Goal: Information Seeking & Learning: Learn about a topic

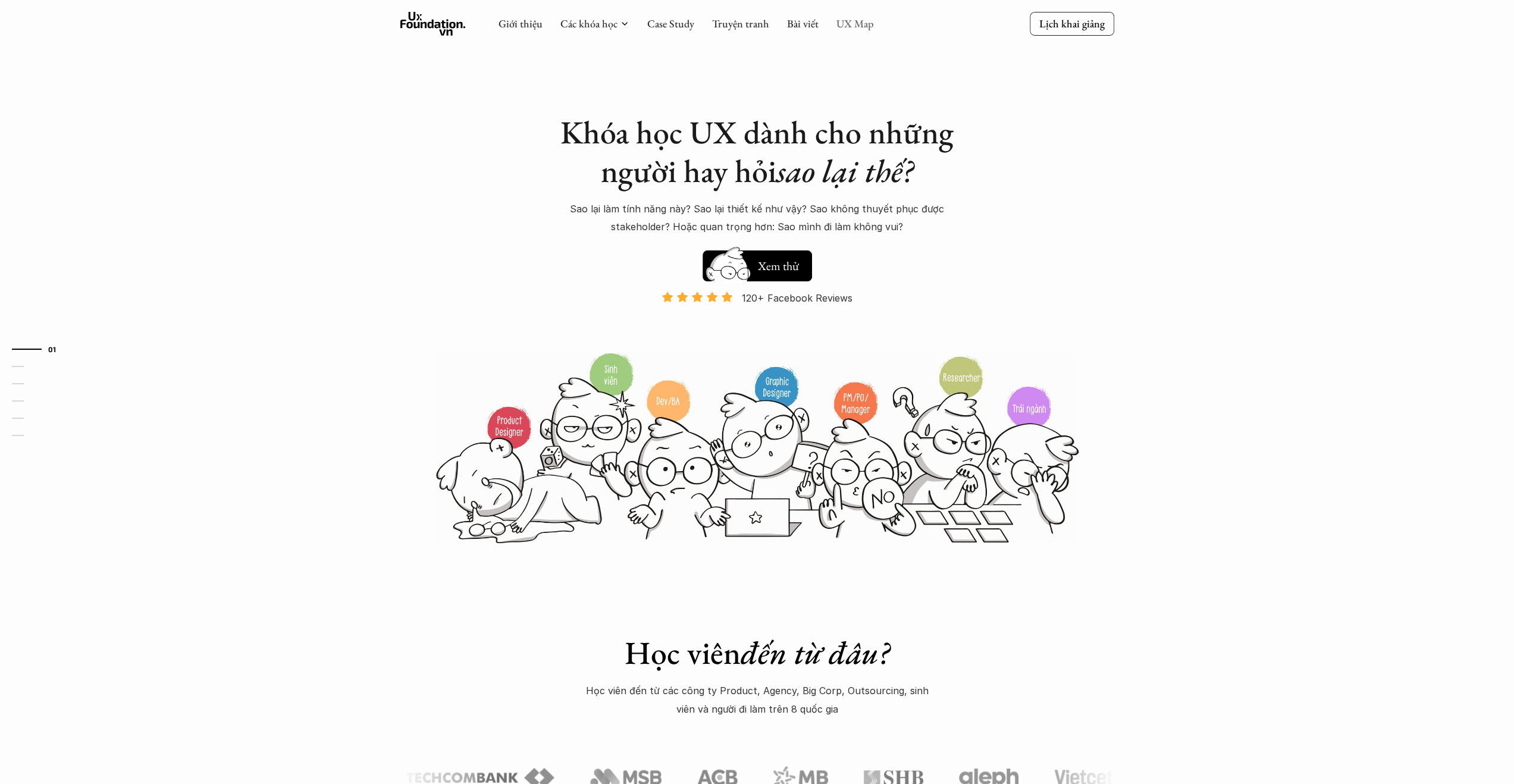
click at [845, 26] on link "UX Map" at bounding box center [855, 24] width 37 height 14
click at [853, 24] on link "UX Map" at bounding box center [855, 24] width 37 height 14
click at [874, 34] on div "Giới thiệu Các khóa học Case Study Truyện tranh Bài viết UX Map Lịch khai giảng" at bounding box center [757, 24] width 714 height 24
click at [848, 26] on link "UX Map" at bounding box center [855, 24] width 37 height 14
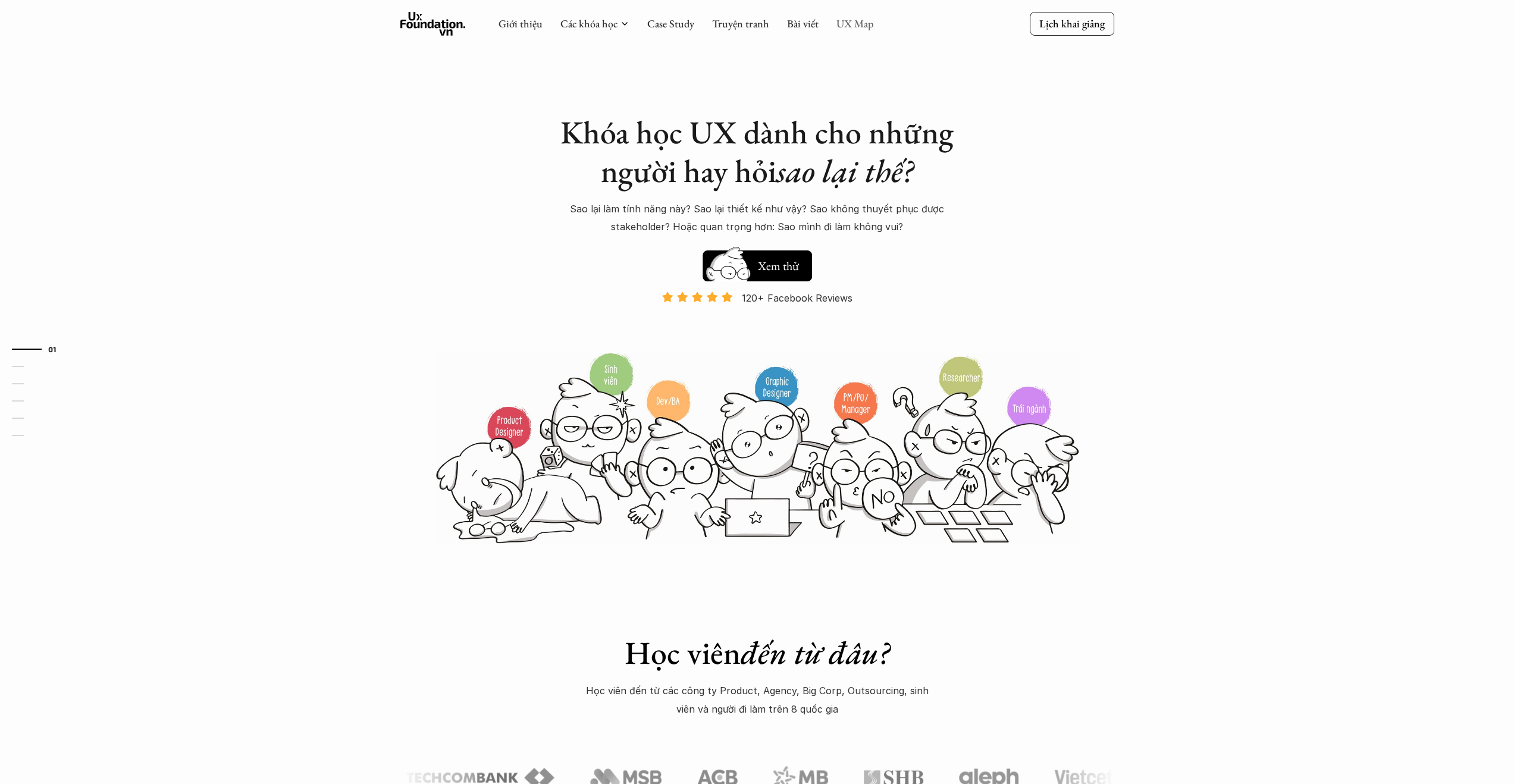
click at [848, 26] on link "UX Map" at bounding box center [855, 24] width 37 height 14
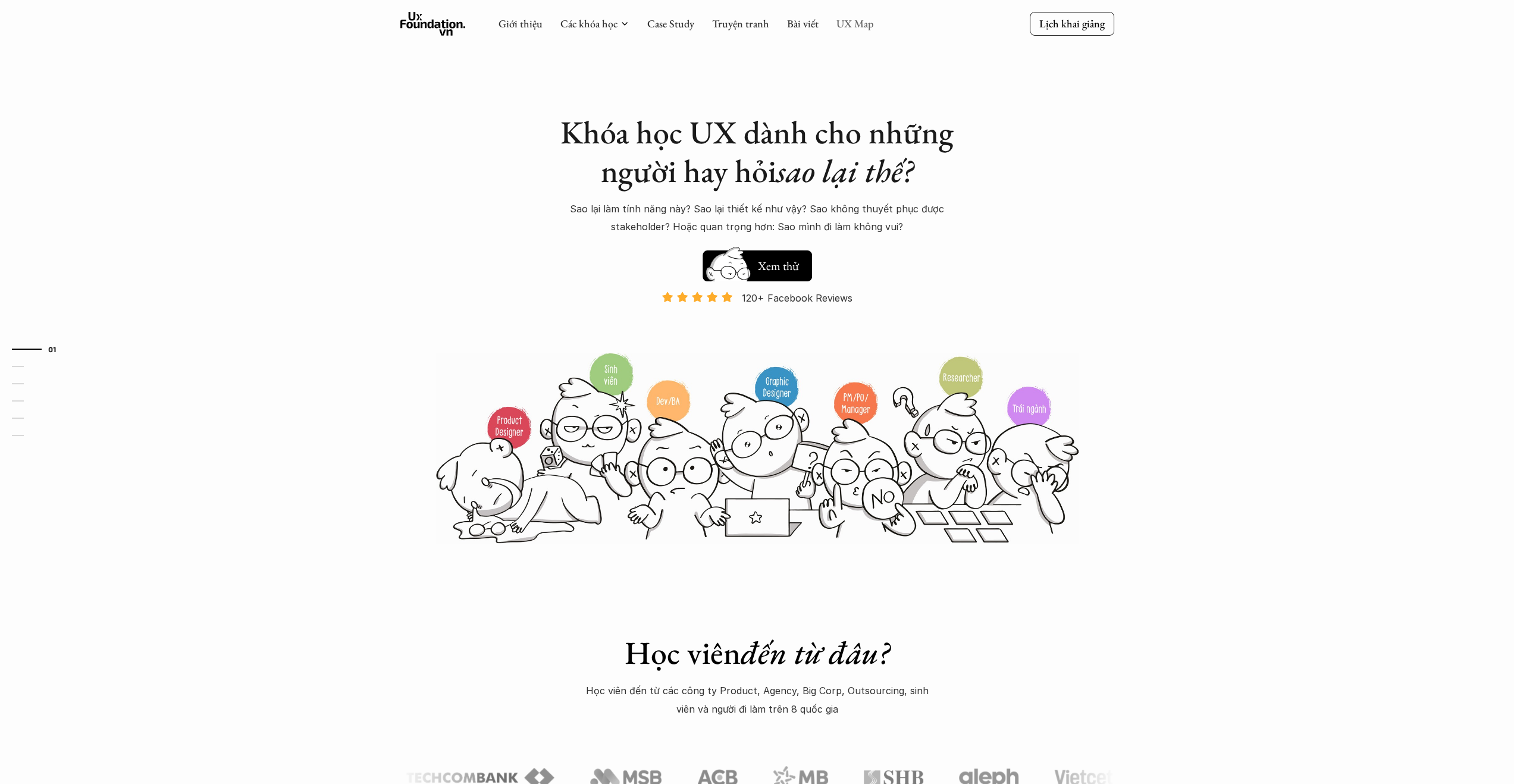
click at [848, 26] on link "UX Map" at bounding box center [855, 24] width 37 height 14
click at [806, 20] on link "Bài viết" at bounding box center [803, 24] width 32 height 14
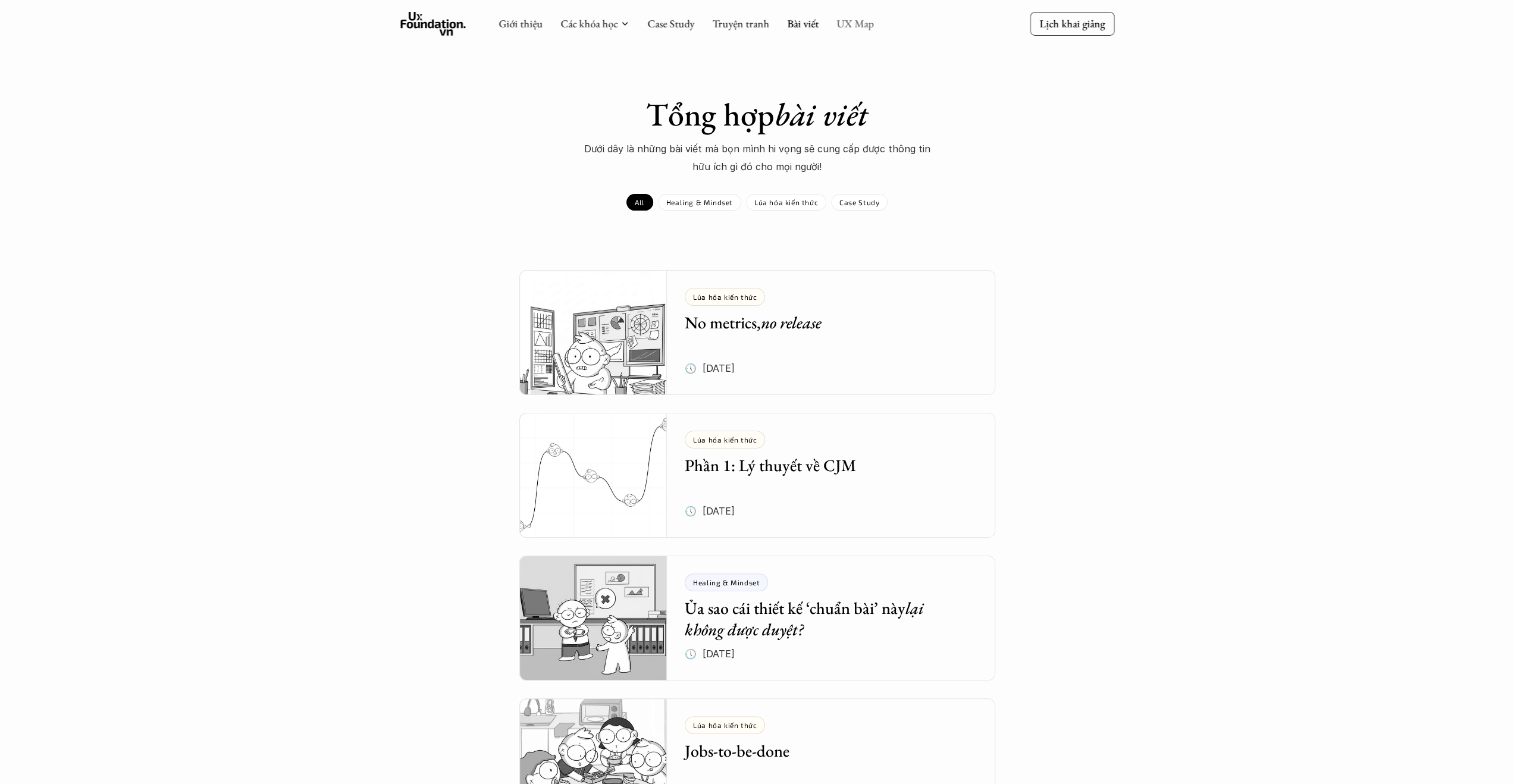
click at [842, 26] on link "UX Map" at bounding box center [855, 24] width 37 height 14
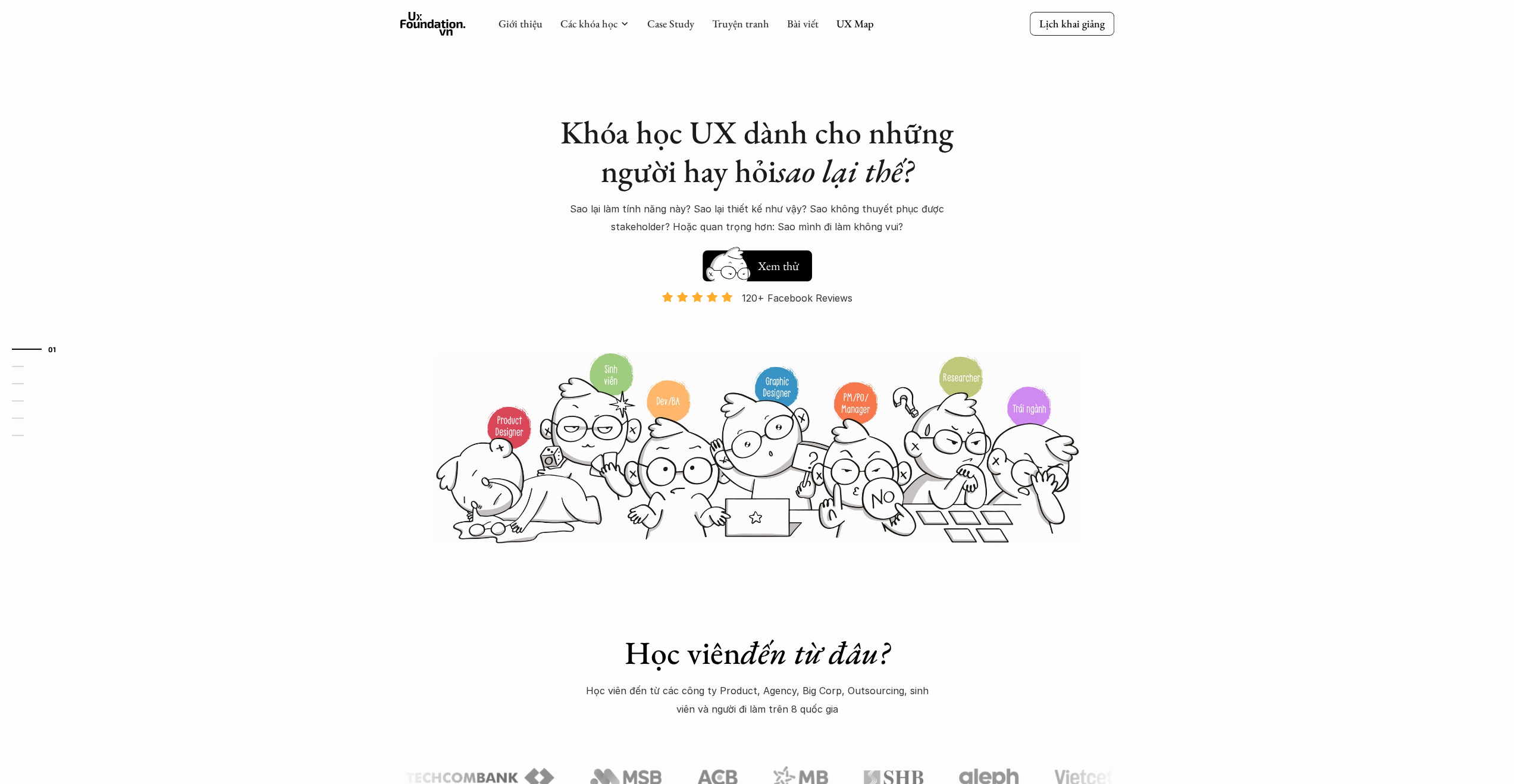
click at [842, 26] on link "UX Map" at bounding box center [855, 24] width 37 height 14
drag, startPoint x: 851, startPoint y: 36, endPoint x: 852, endPoint y: 28, distance: 8.1
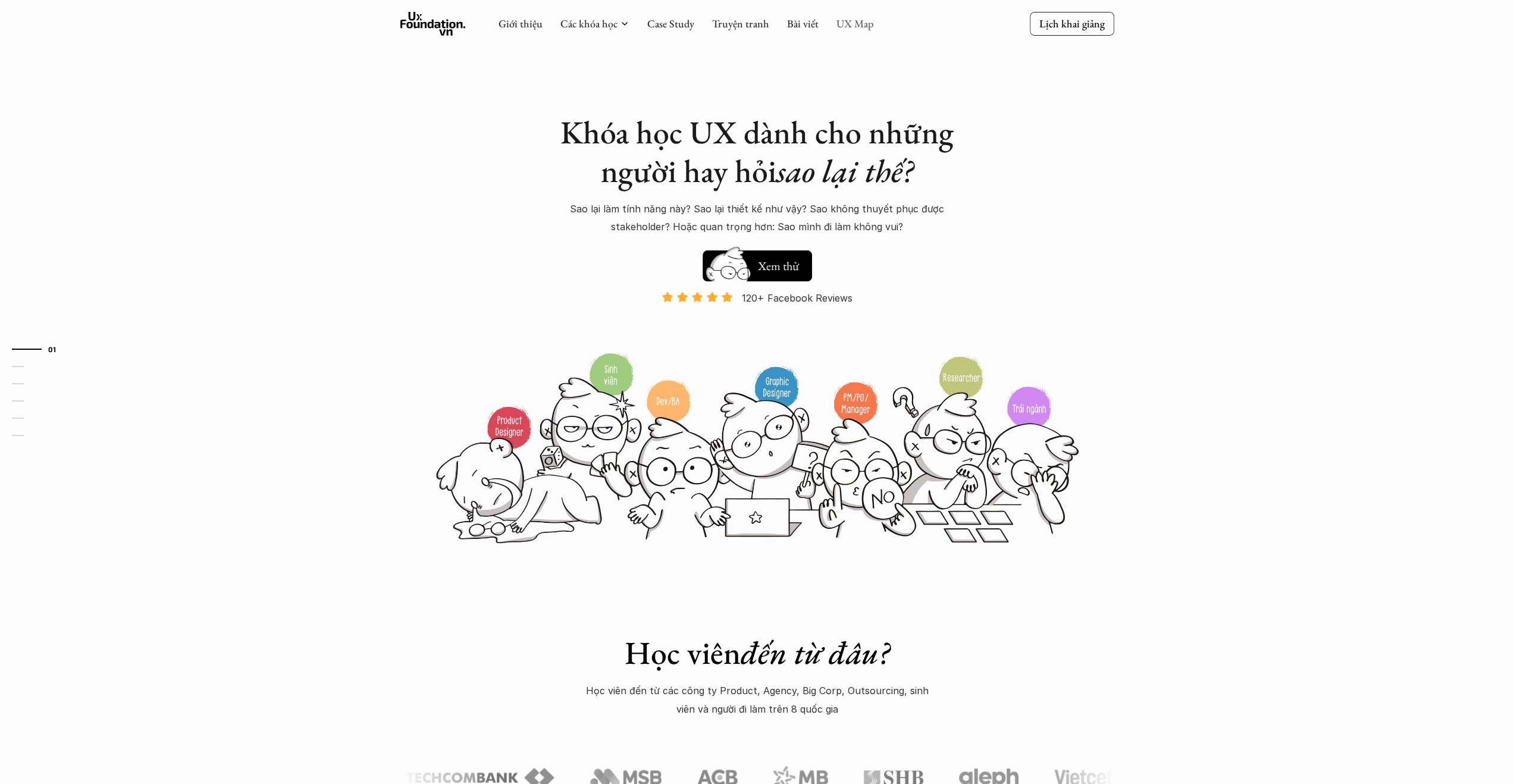
click at [851, 36] on div "Giới thiệu Các khóa học Case Study Truyện tranh Bài viết UX Map Lịch khai giảng" at bounding box center [757, 24] width 1514 height 49
click at [852, 28] on link "UX Map" at bounding box center [855, 24] width 37 height 14
click at [830, 20] on div "Giới thiệu Các khóa học Case Study Truyện tranh Bài viết UX Map" at bounding box center [686, 24] width 375 height 24
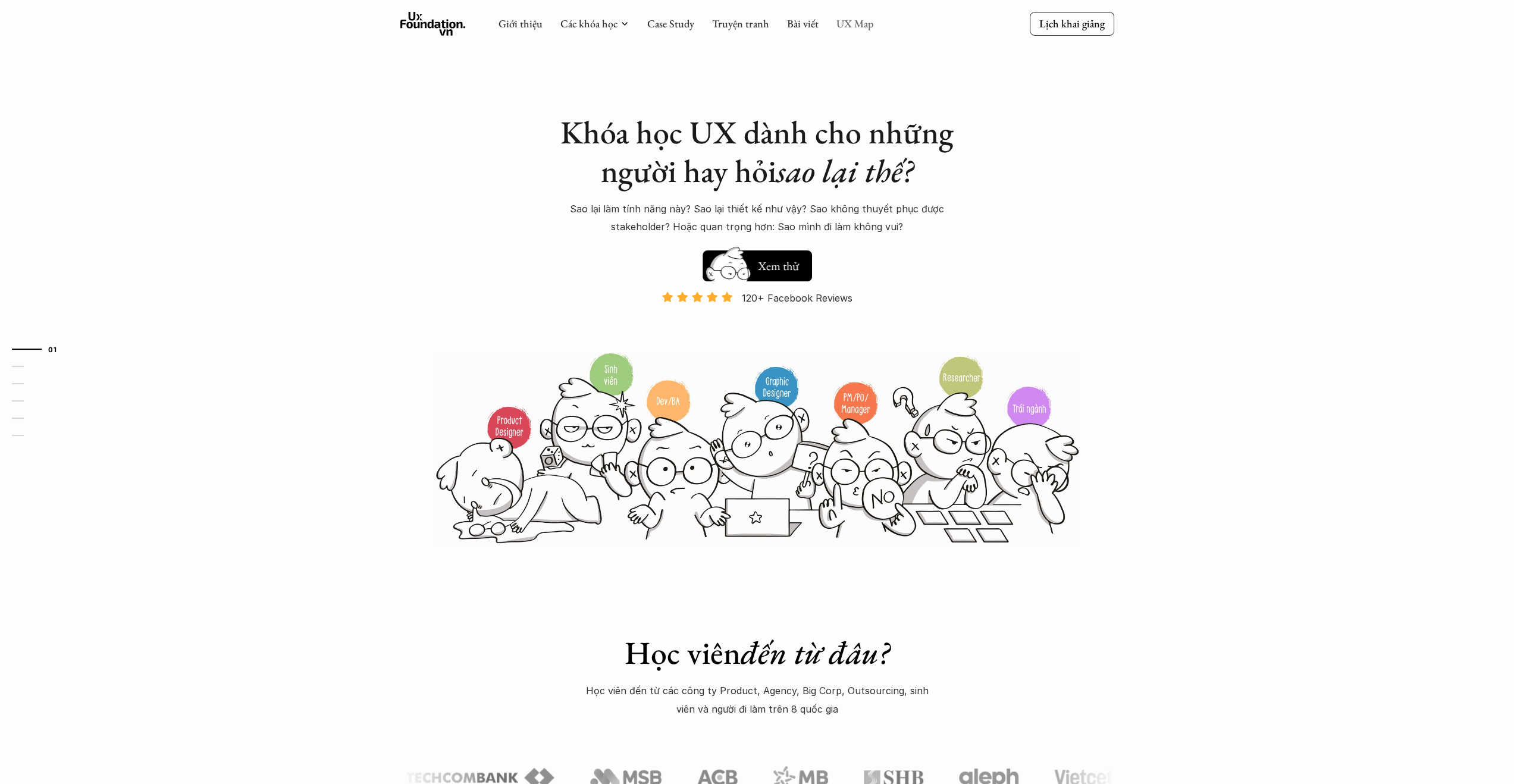
click at [850, 20] on link "UX Map" at bounding box center [855, 24] width 37 height 14
drag, startPoint x: 850, startPoint y: 20, endPoint x: 851, endPoint y: 29, distance: 9.1
click at [851, 27] on link "UX Map" at bounding box center [855, 24] width 37 height 14
click at [851, 29] on link "UX Map" at bounding box center [855, 24] width 37 height 14
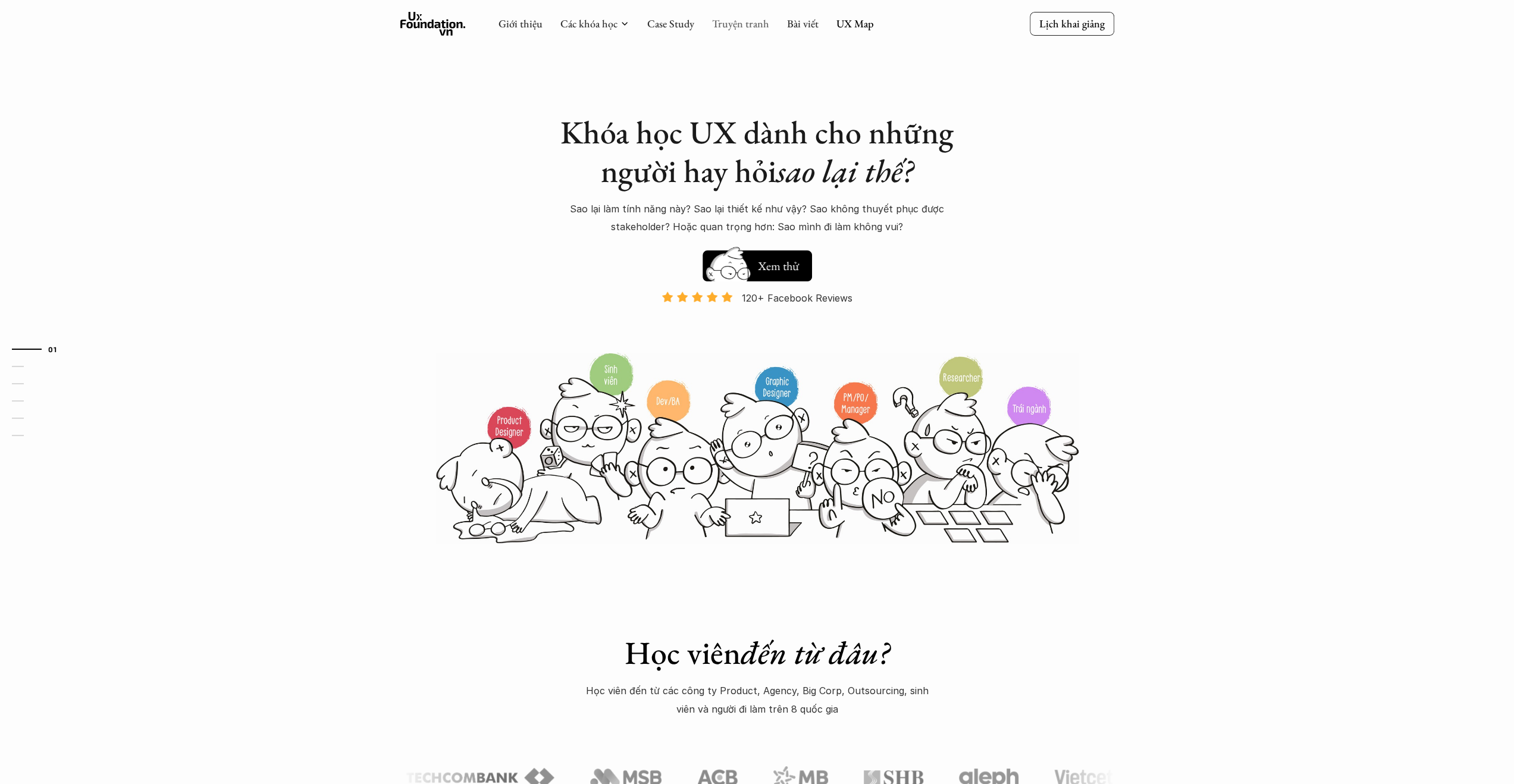
click at [756, 24] on link "Truyện tranh" at bounding box center [740, 24] width 57 height 14
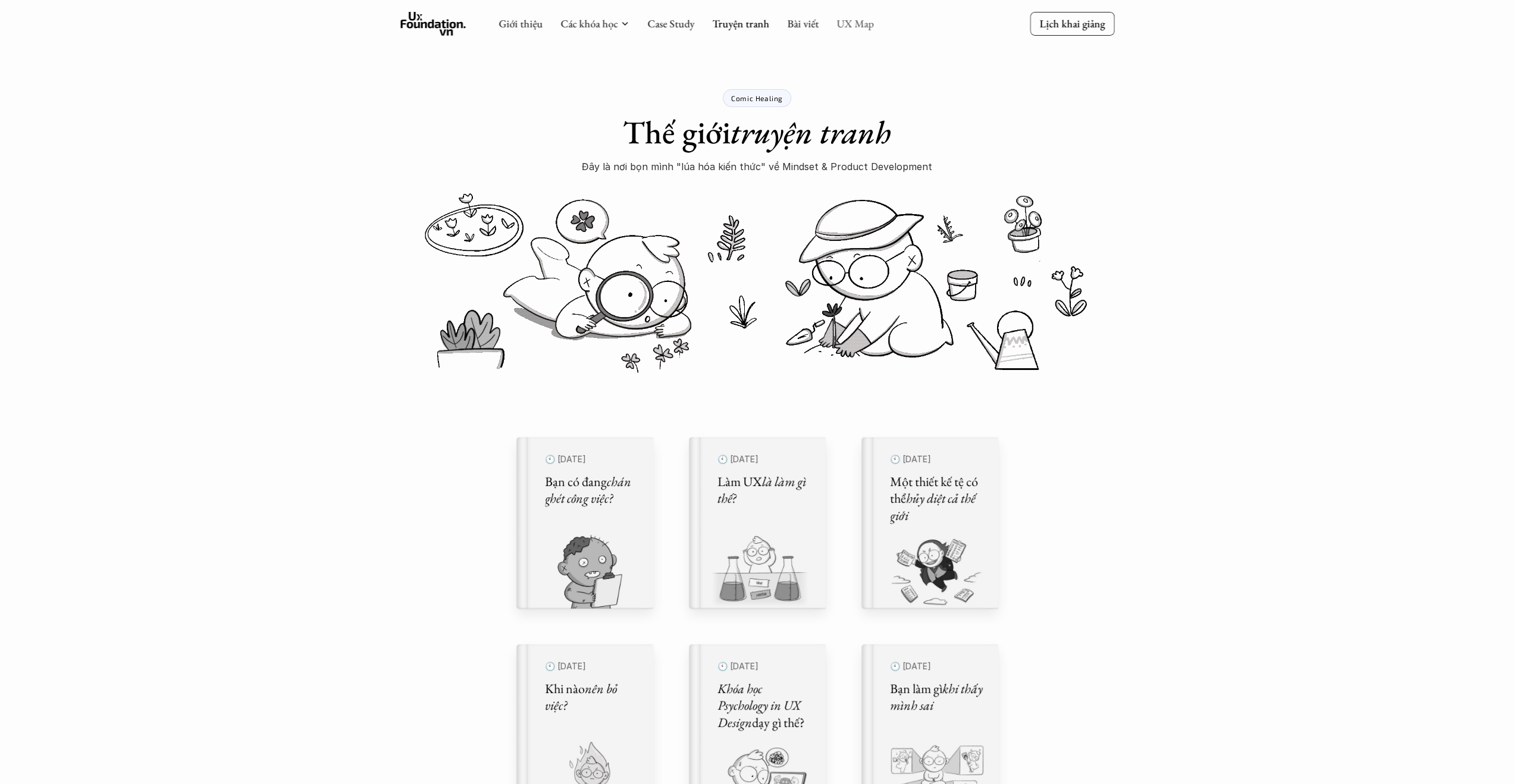
click at [849, 22] on link "UX Map" at bounding box center [855, 24] width 37 height 14
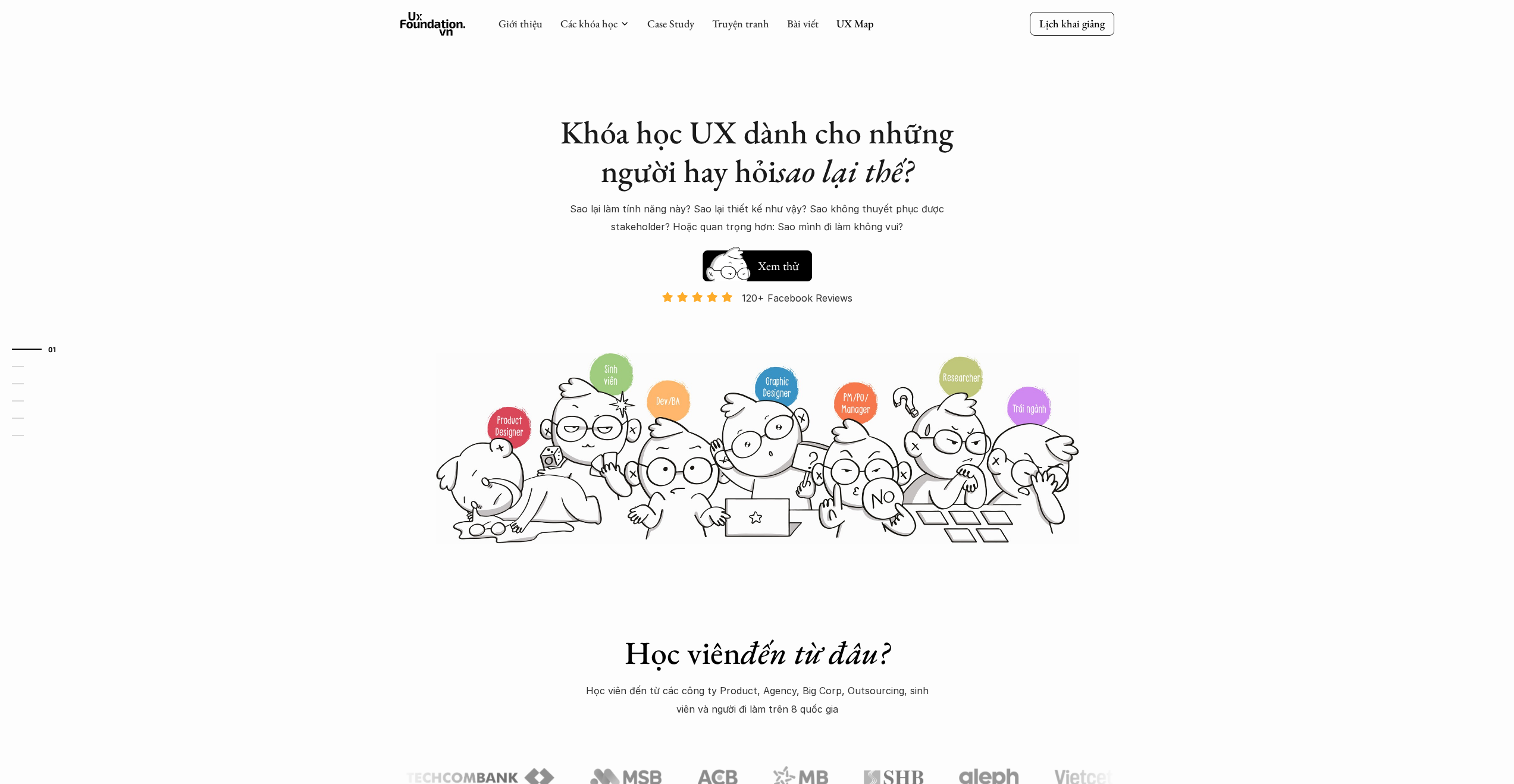
click at [849, 22] on link "UX Map" at bounding box center [855, 24] width 37 height 14
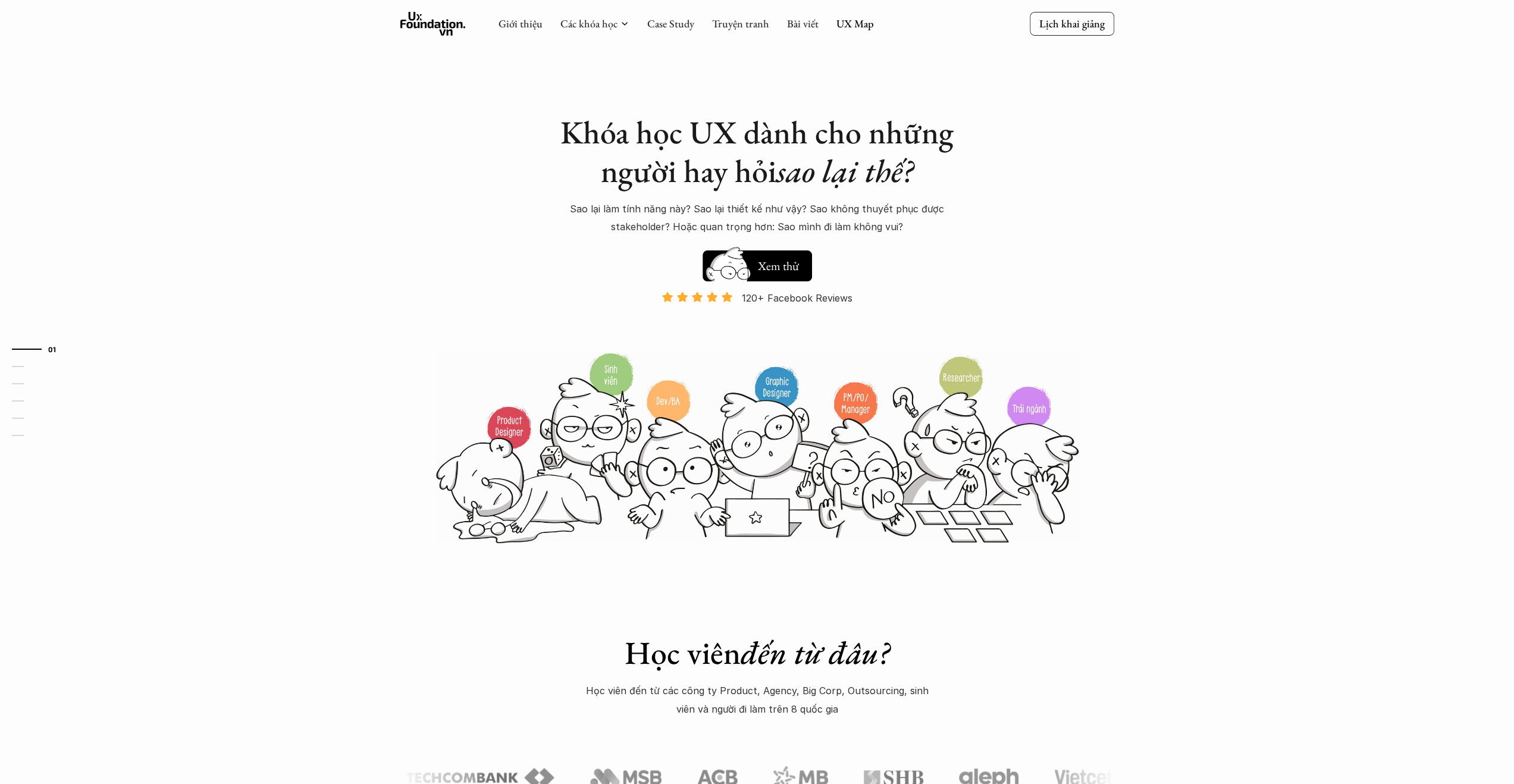
click at [849, 22] on link "UX Map" at bounding box center [855, 24] width 37 height 14
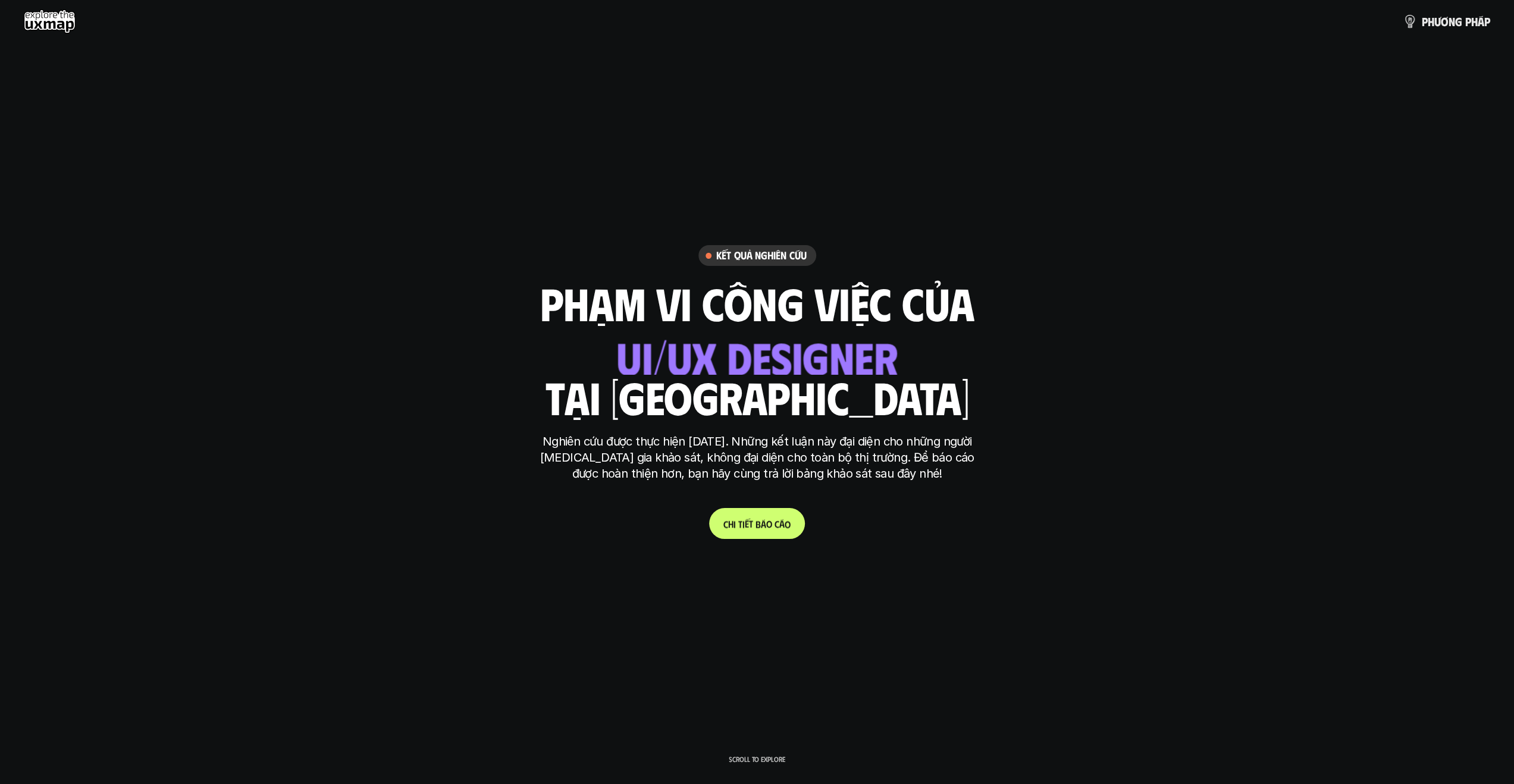
click at [759, 526] on p "C h i t i ế t b á o c á o" at bounding box center [757, 523] width 67 height 11
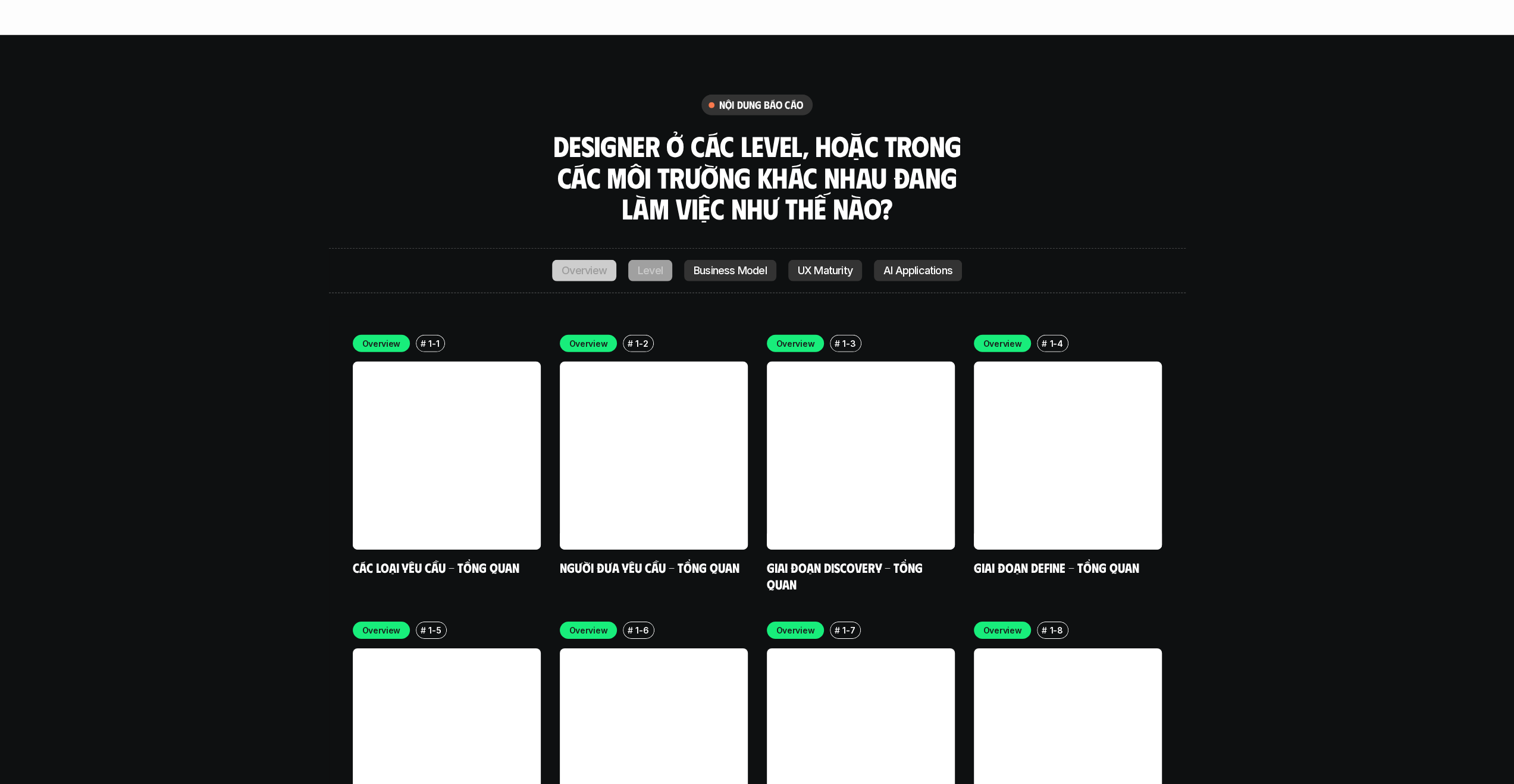
scroll to position [3152, 0]
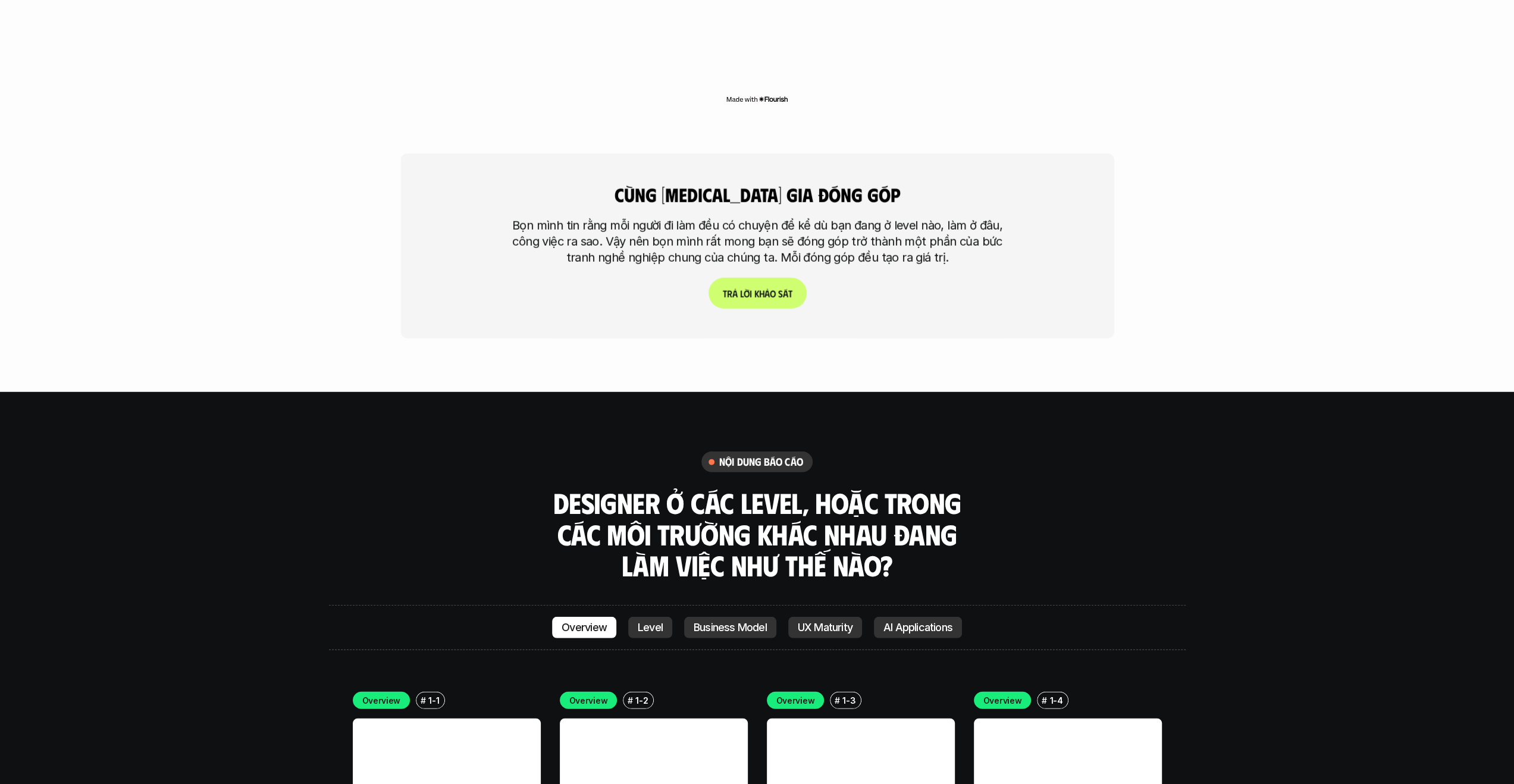
click at [792, 278] on link "T r ả l ờ i k h ả o s á t" at bounding box center [757, 293] width 98 height 31
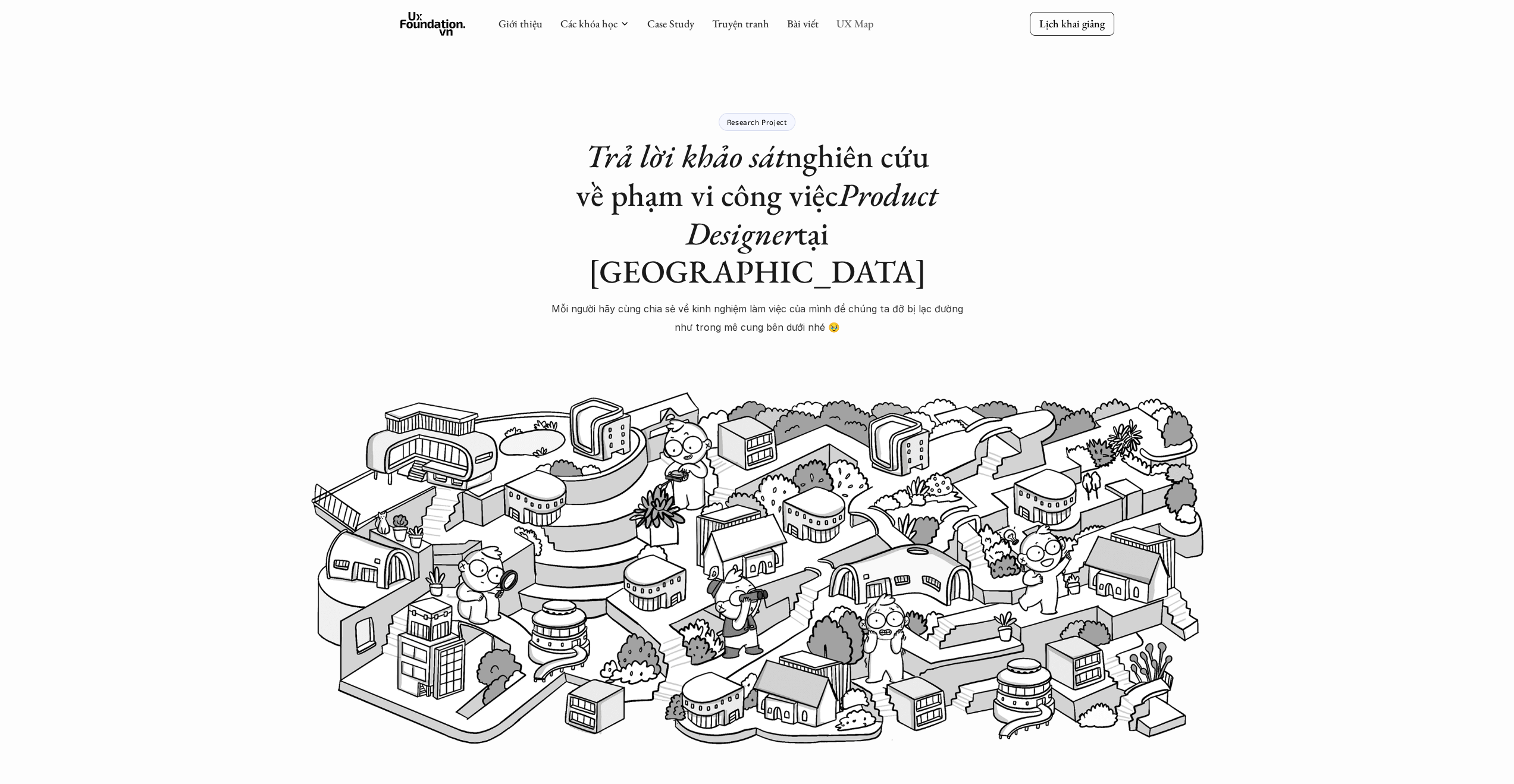
click at [850, 28] on link "UX Map" at bounding box center [855, 24] width 37 height 14
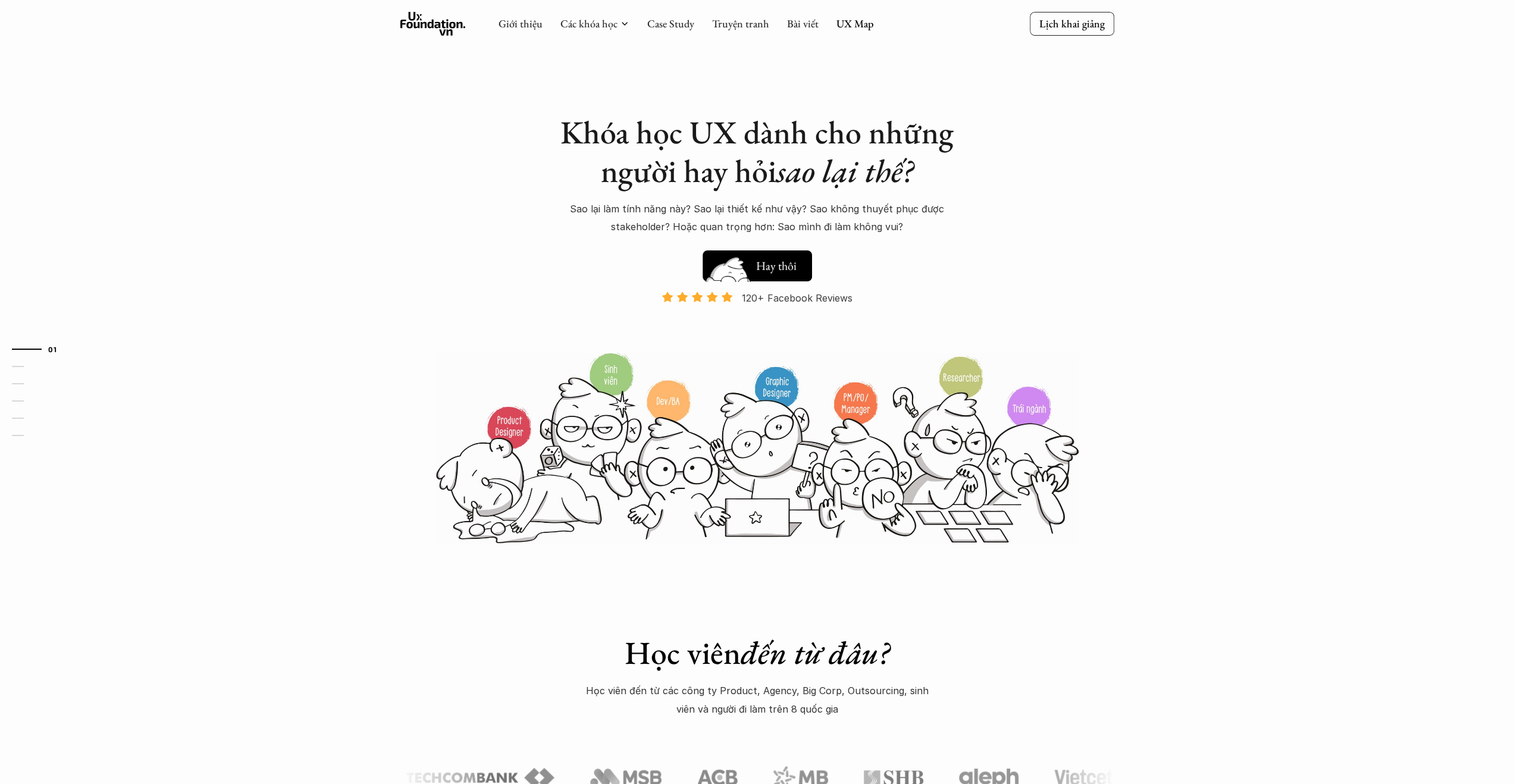
click at [778, 270] on h5 "Xem thử" at bounding box center [778, 268] width 44 height 17
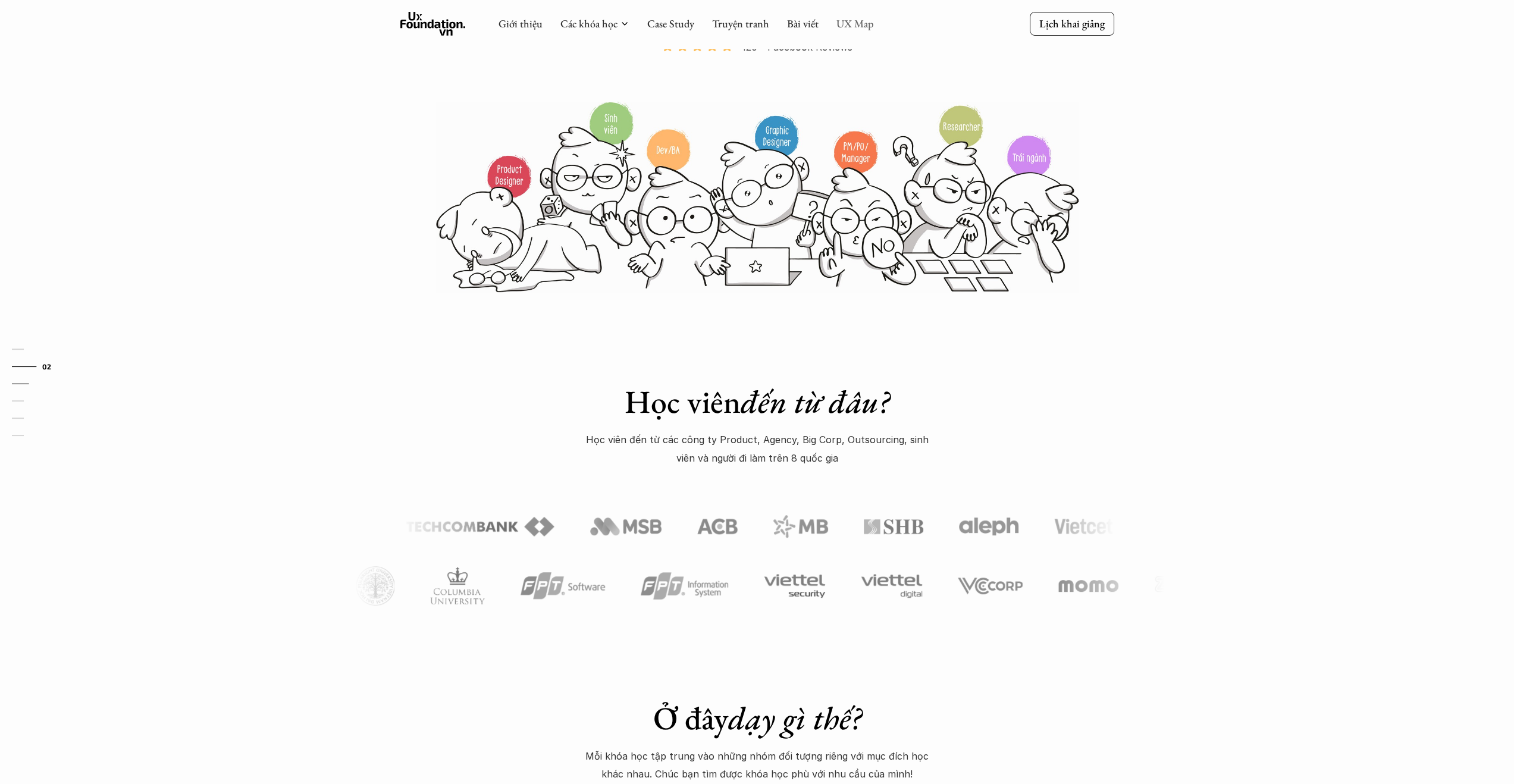
scroll to position [129, 0]
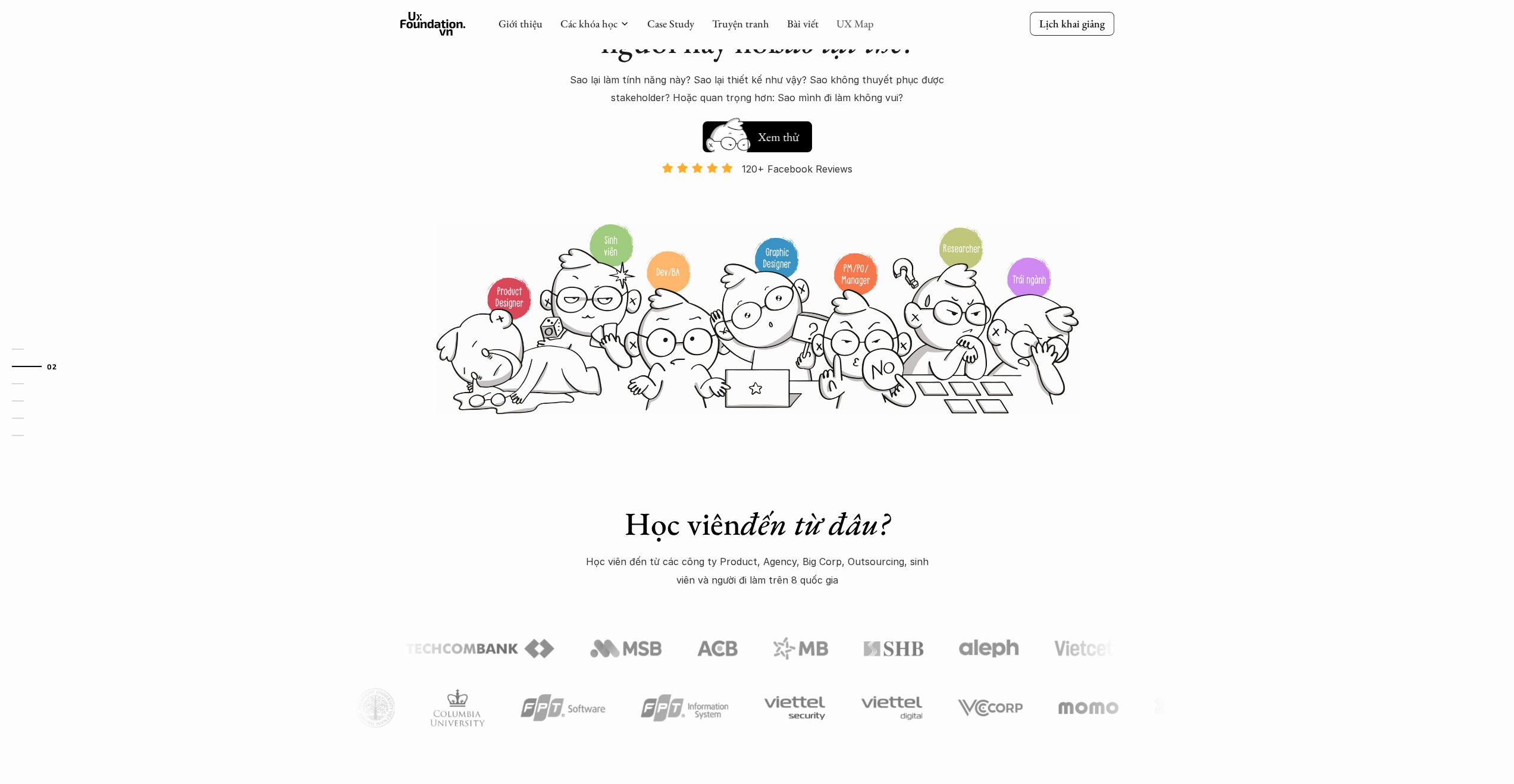
click at [843, 25] on link "UX Map" at bounding box center [855, 24] width 37 height 14
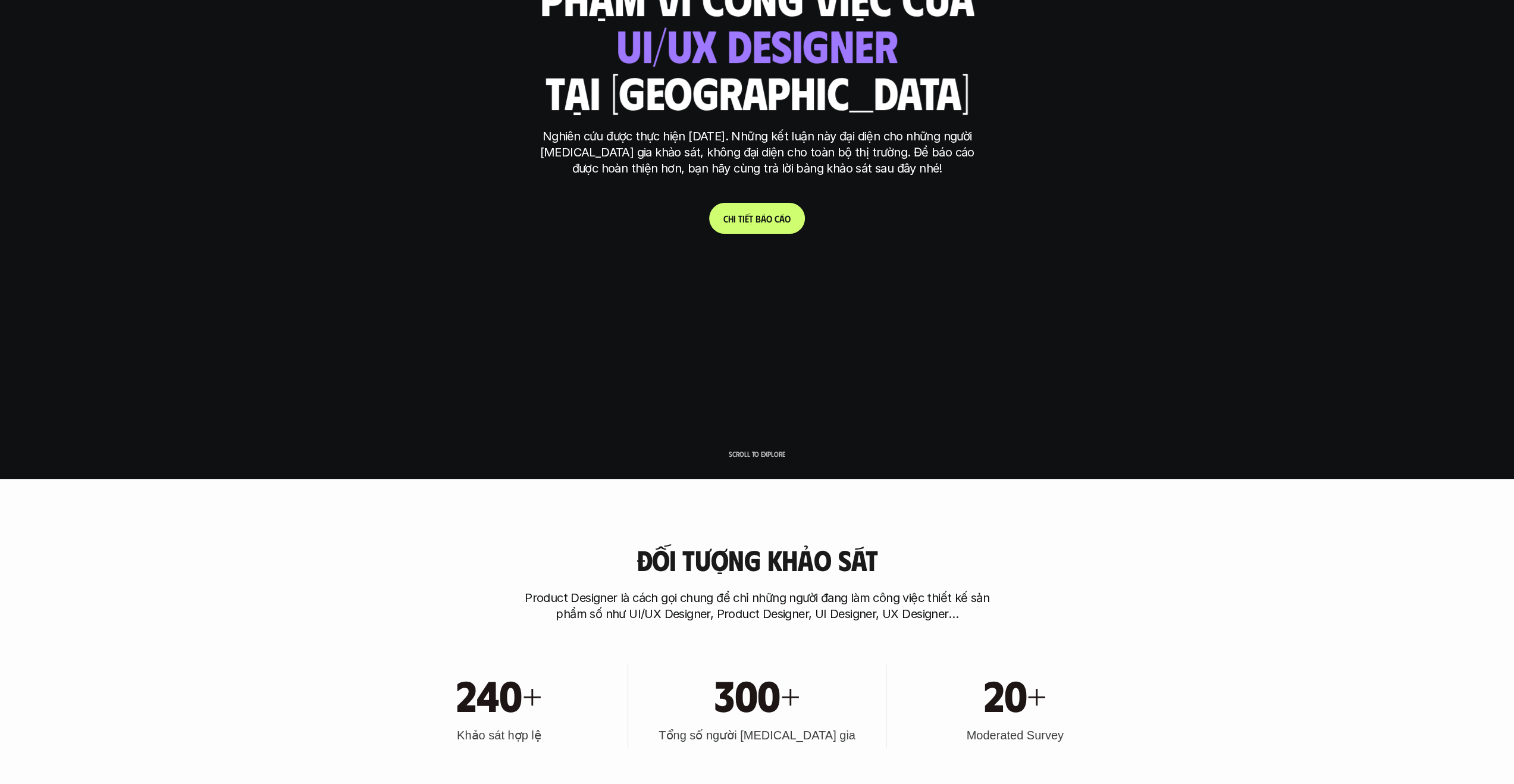
scroll to position [357, 0]
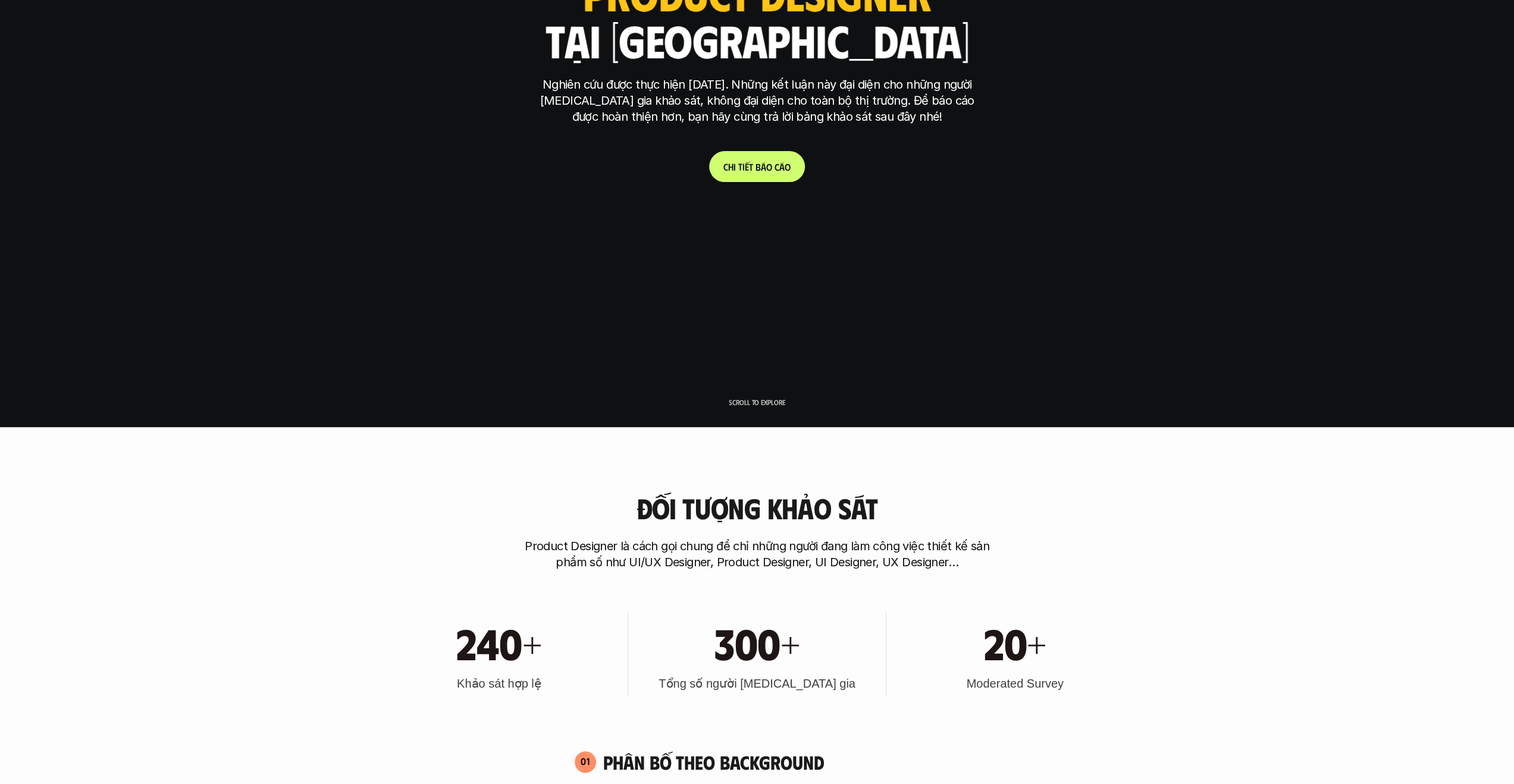
click at [756, 156] on link "C h i t i ế t b á o c á o" at bounding box center [757, 167] width 96 height 31
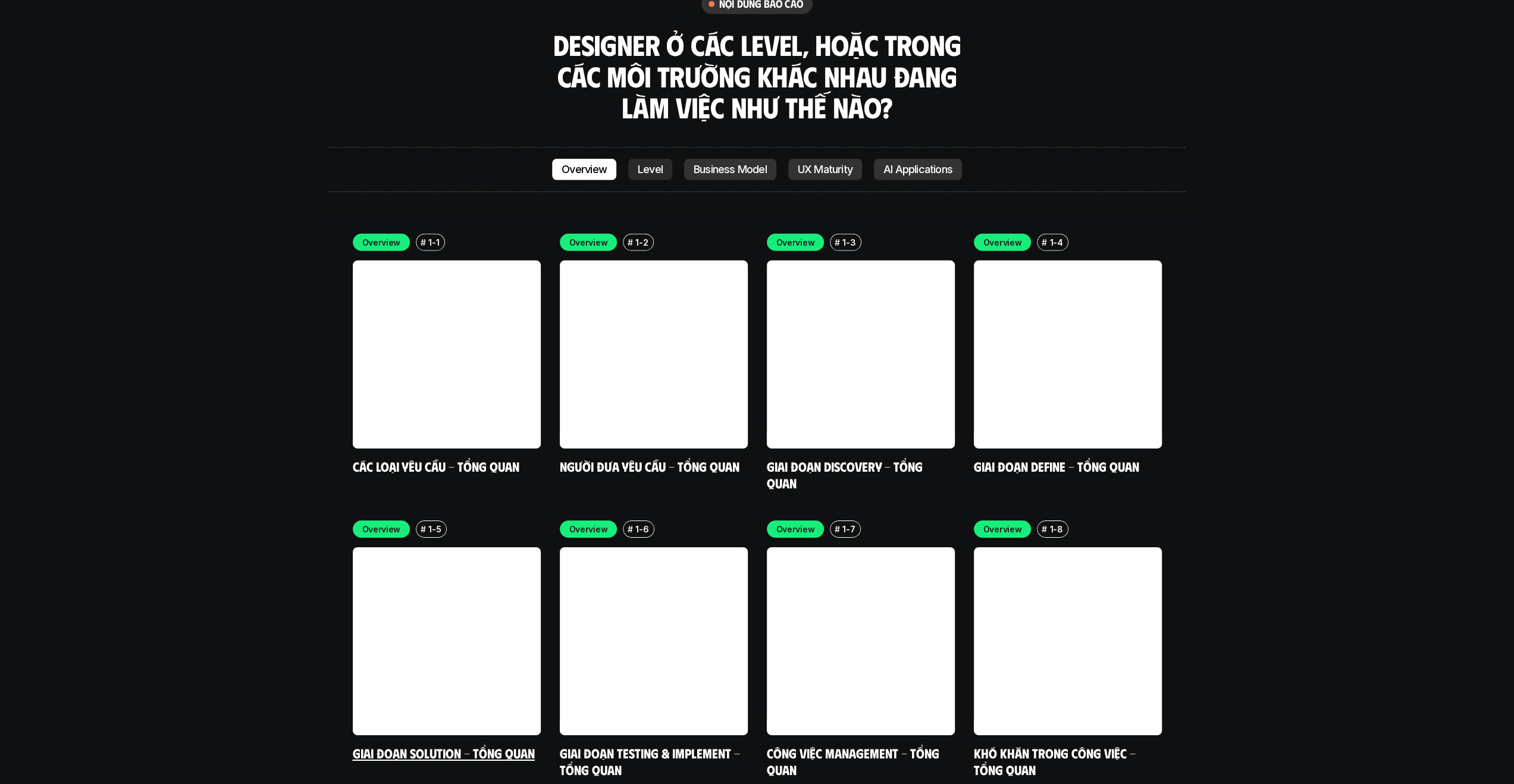
scroll to position [3533, 0]
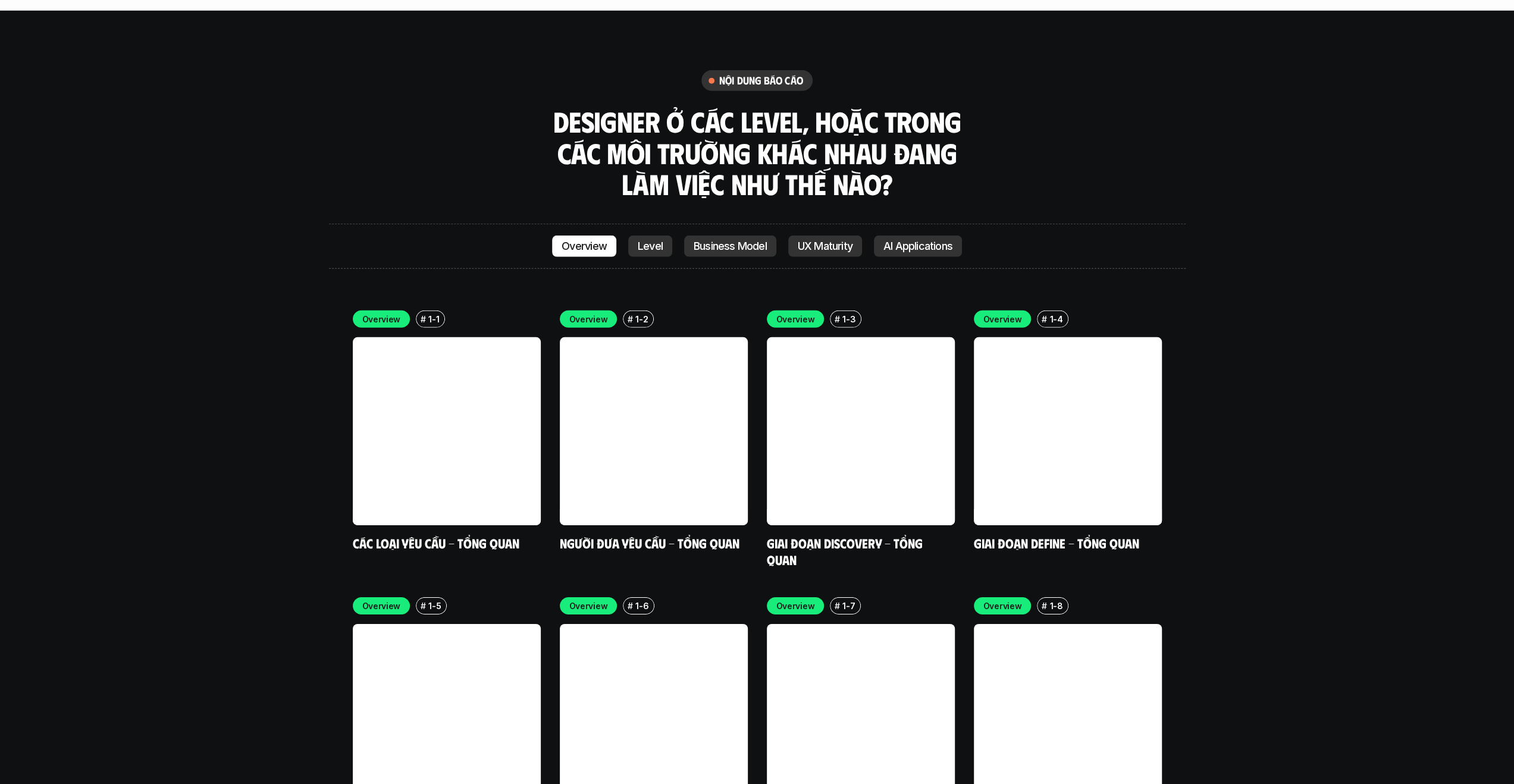
click at [644, 240] on p "Level" at bounding box center [650, 246] width 25 height 12
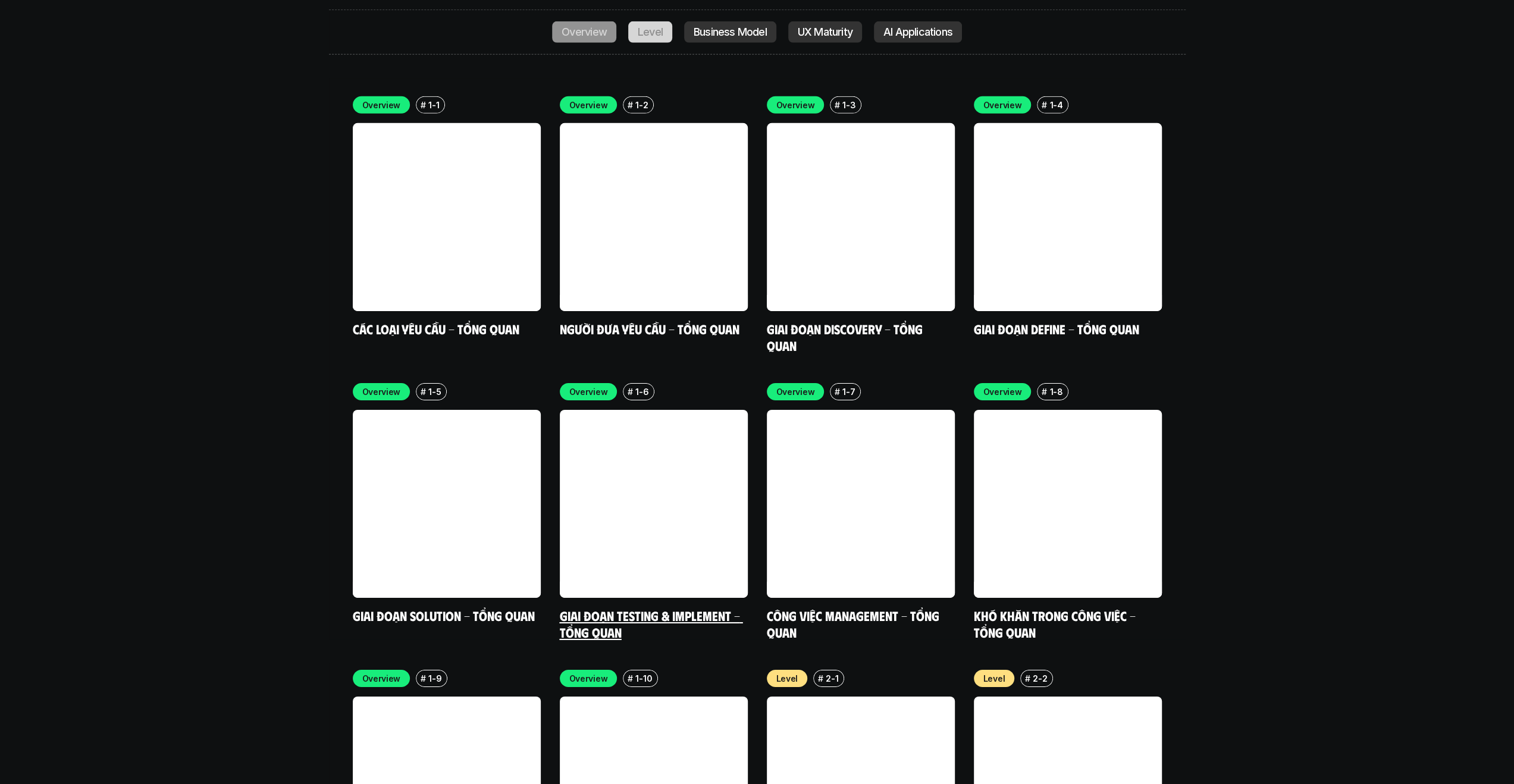
scroll to position [3698, 0]
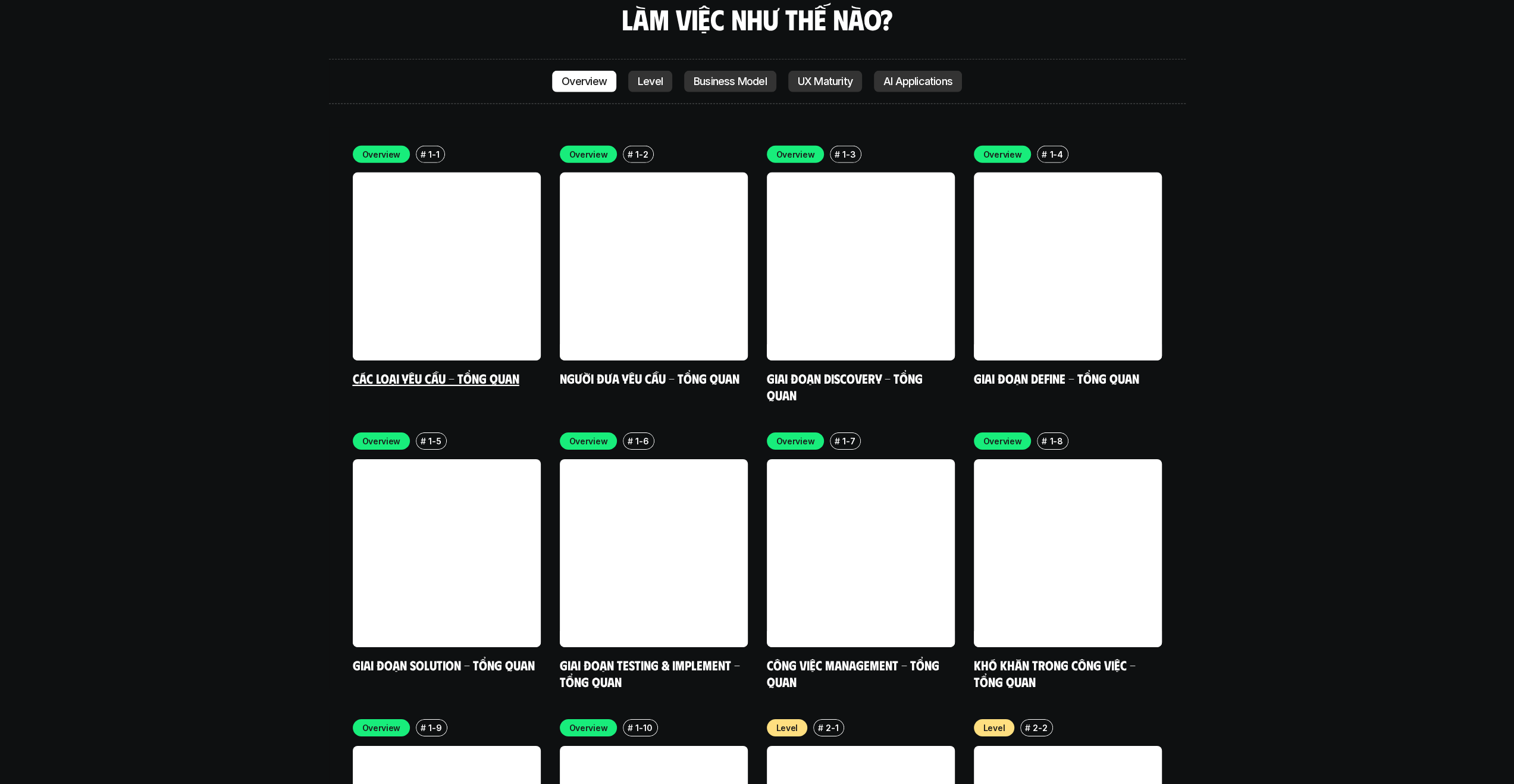
click at [477, 225] on link at bounding box center [447, 266] width 188 height 188
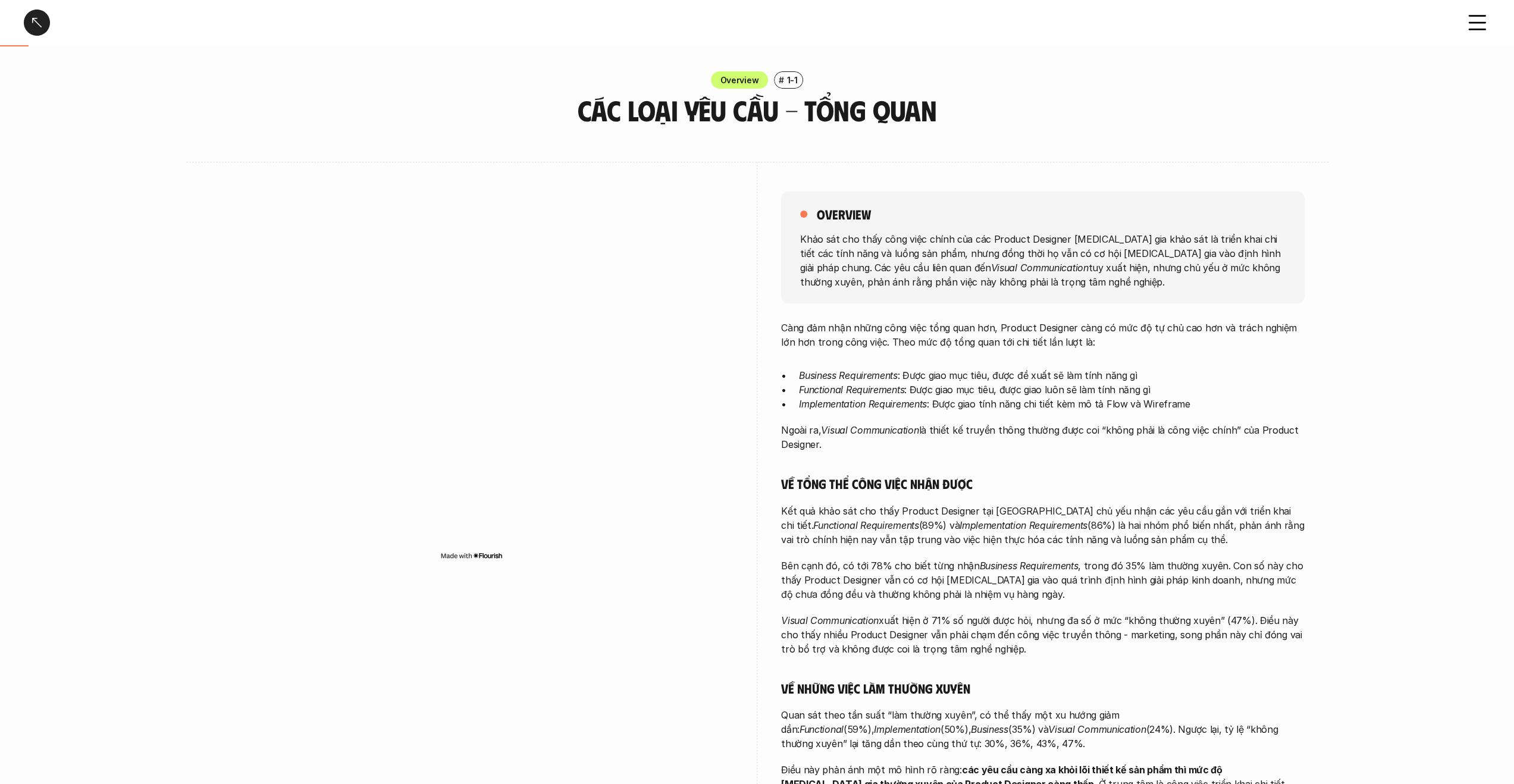
click at [37, 24] on div at bounding box center [37, 22] width 26 height 26
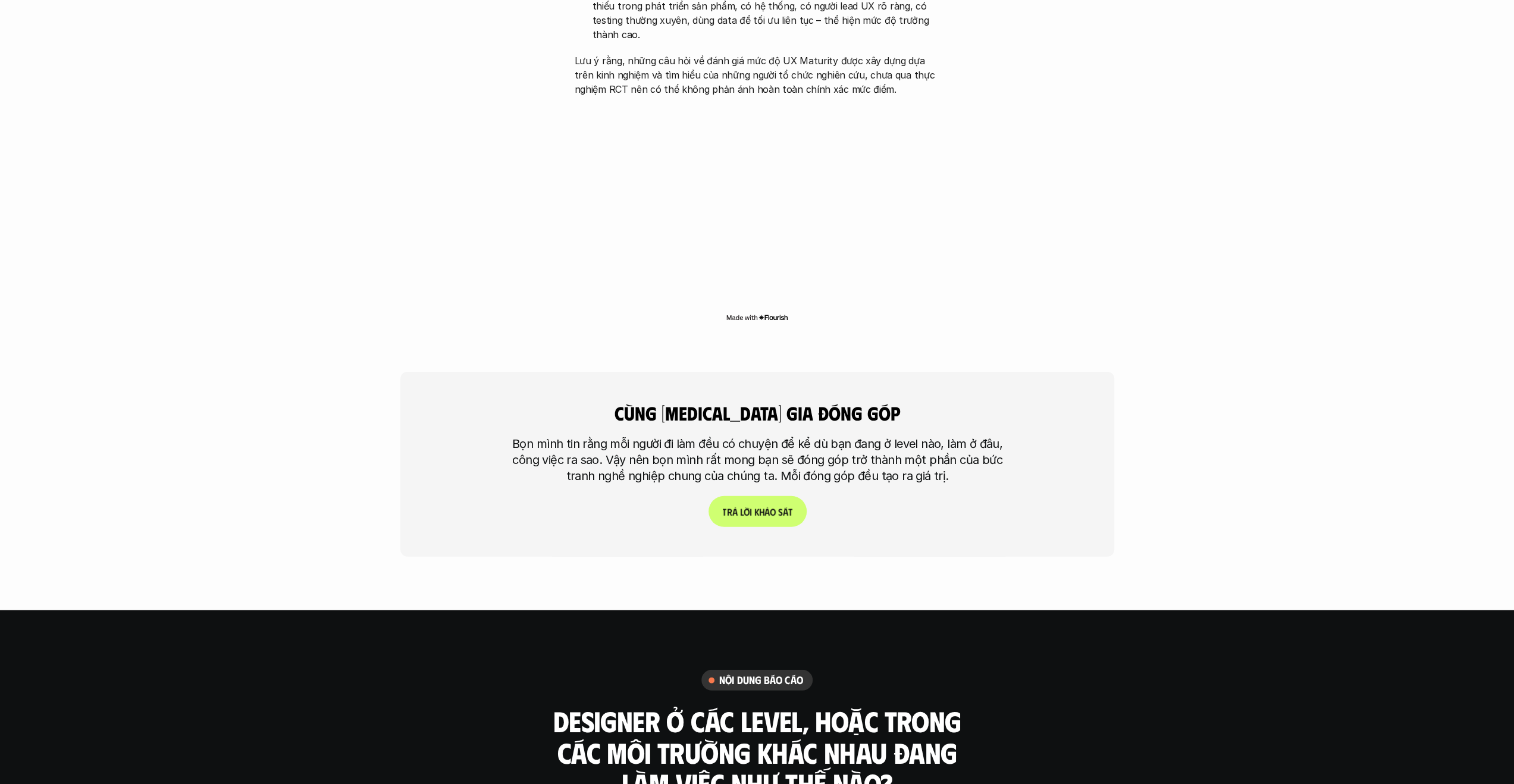
scroll to position [2816, 0]
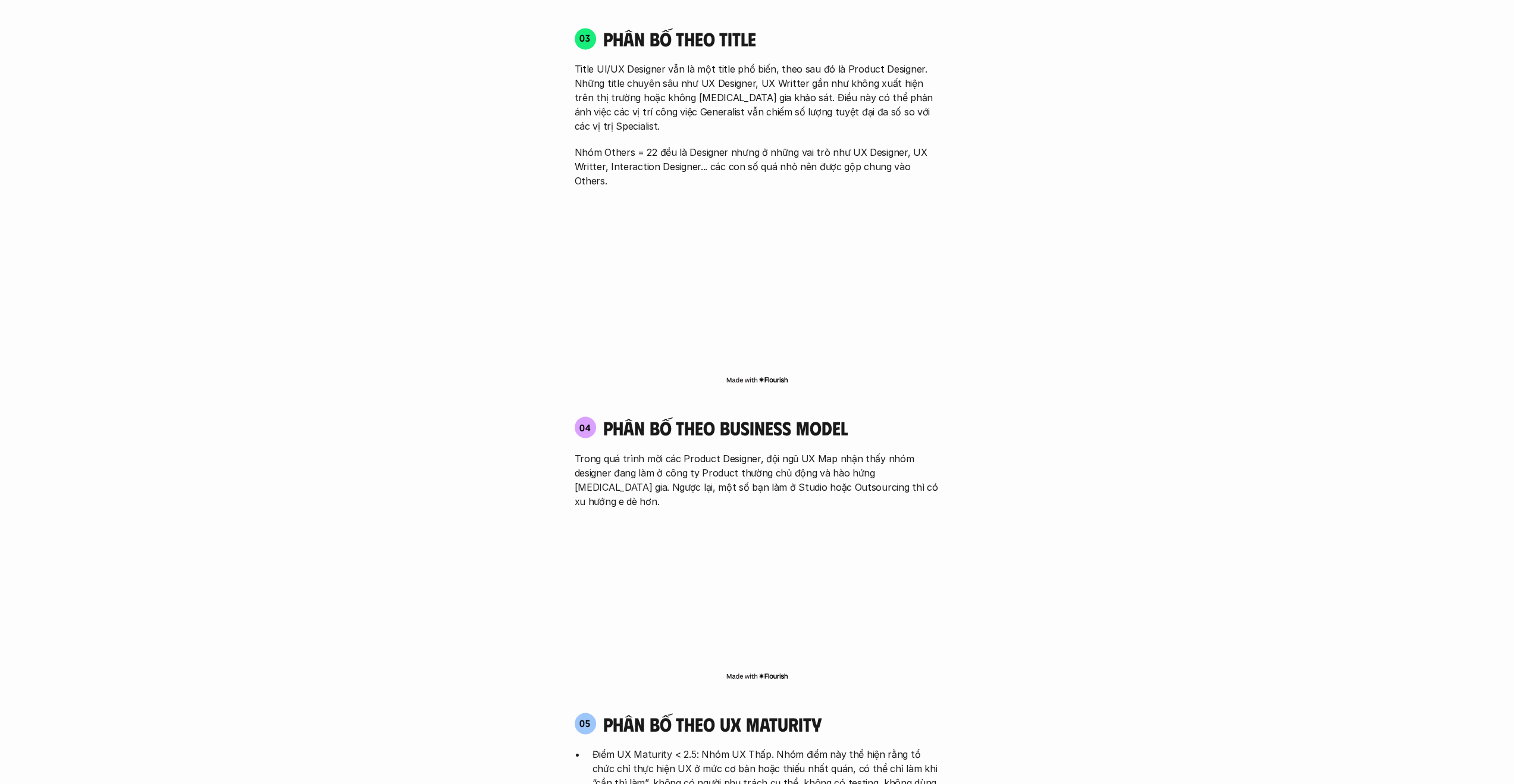
drag, startPoint x: 1181, startPoint y: 537, endPoint x: 1178, endPoint y: 231, distance: 306.0
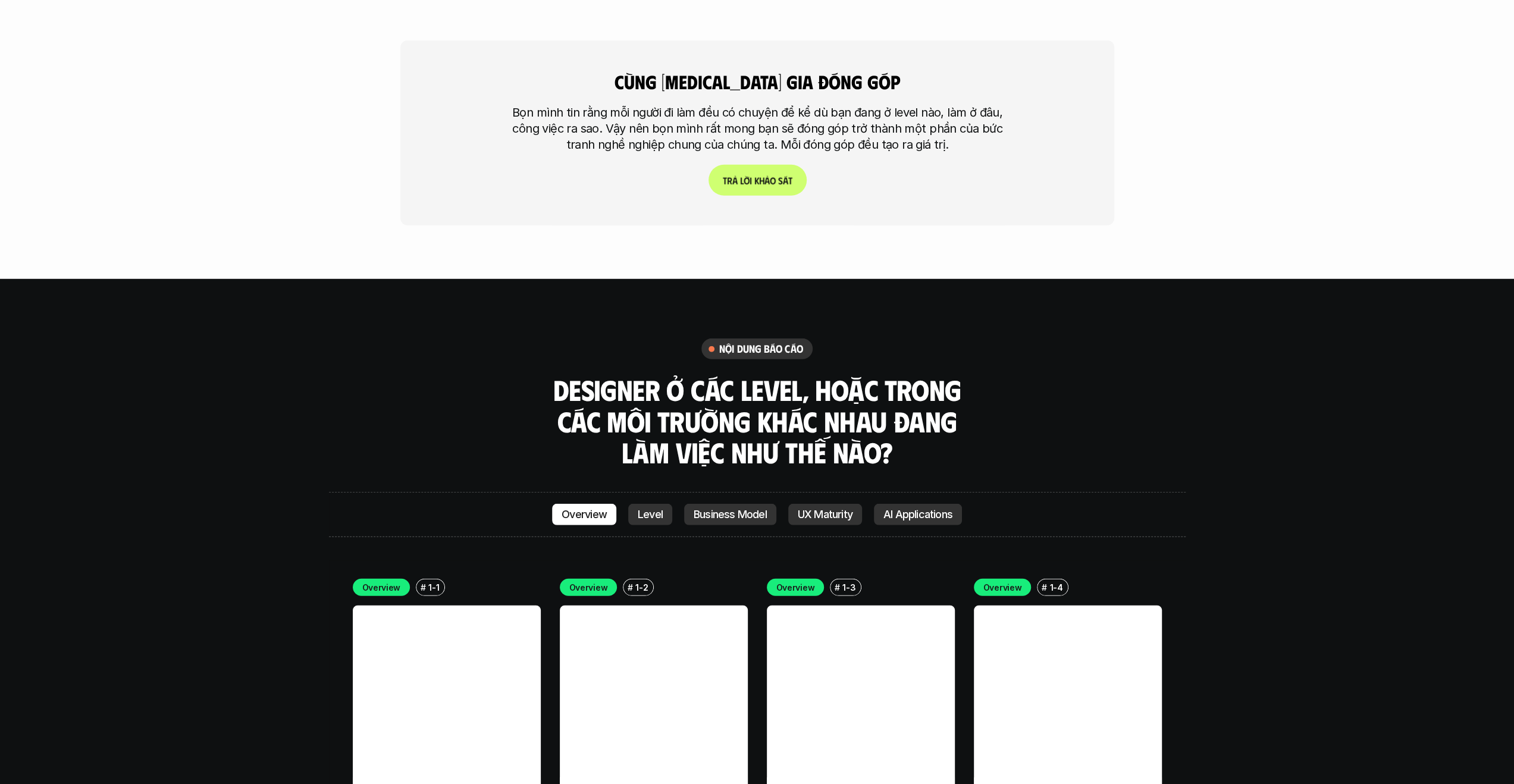
scroll to position [3152, 0]
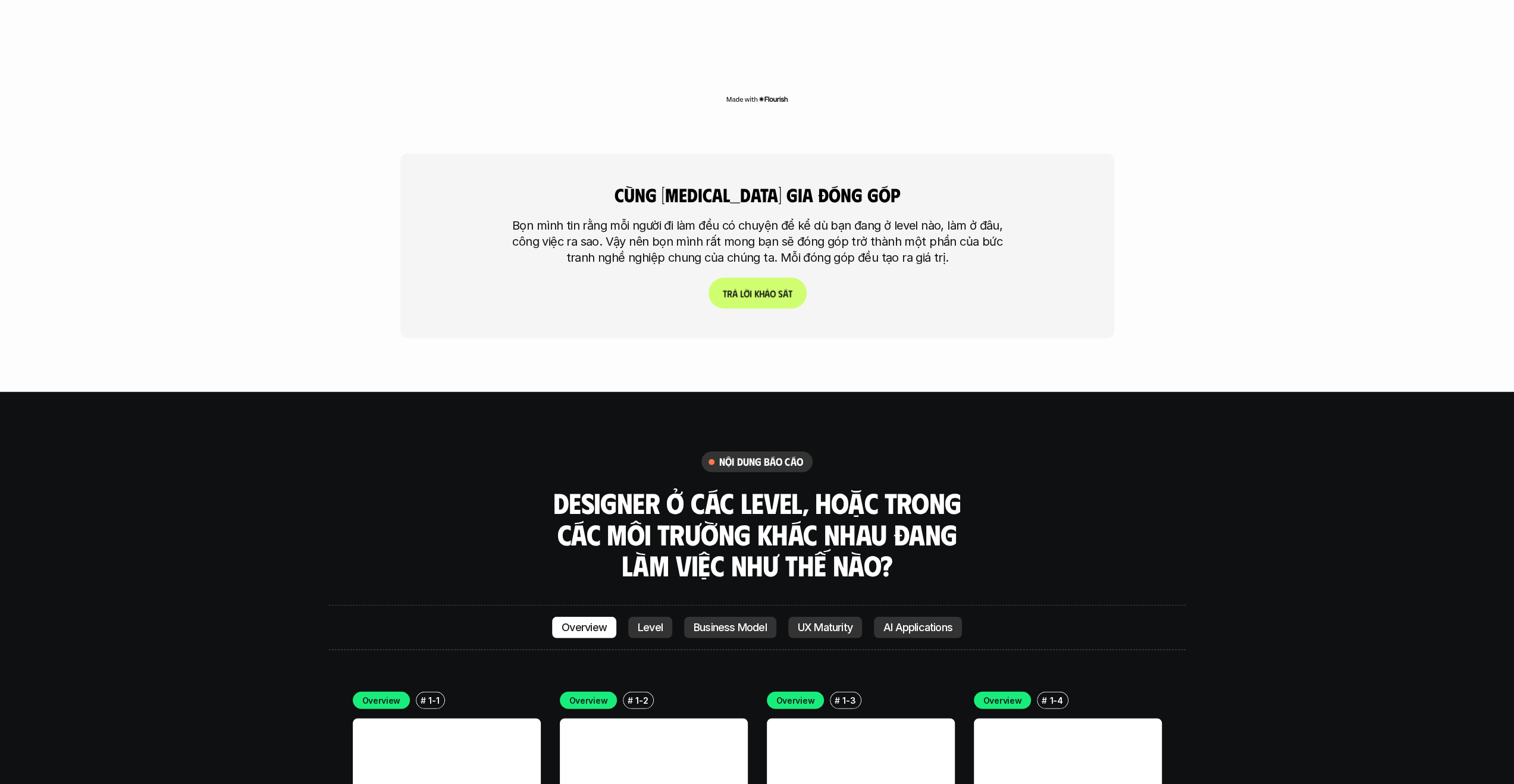
click at [736, 278] on link "T r ả l ờ i k h ả o s á t" at bounding box center [757, 293] width 98 height 31
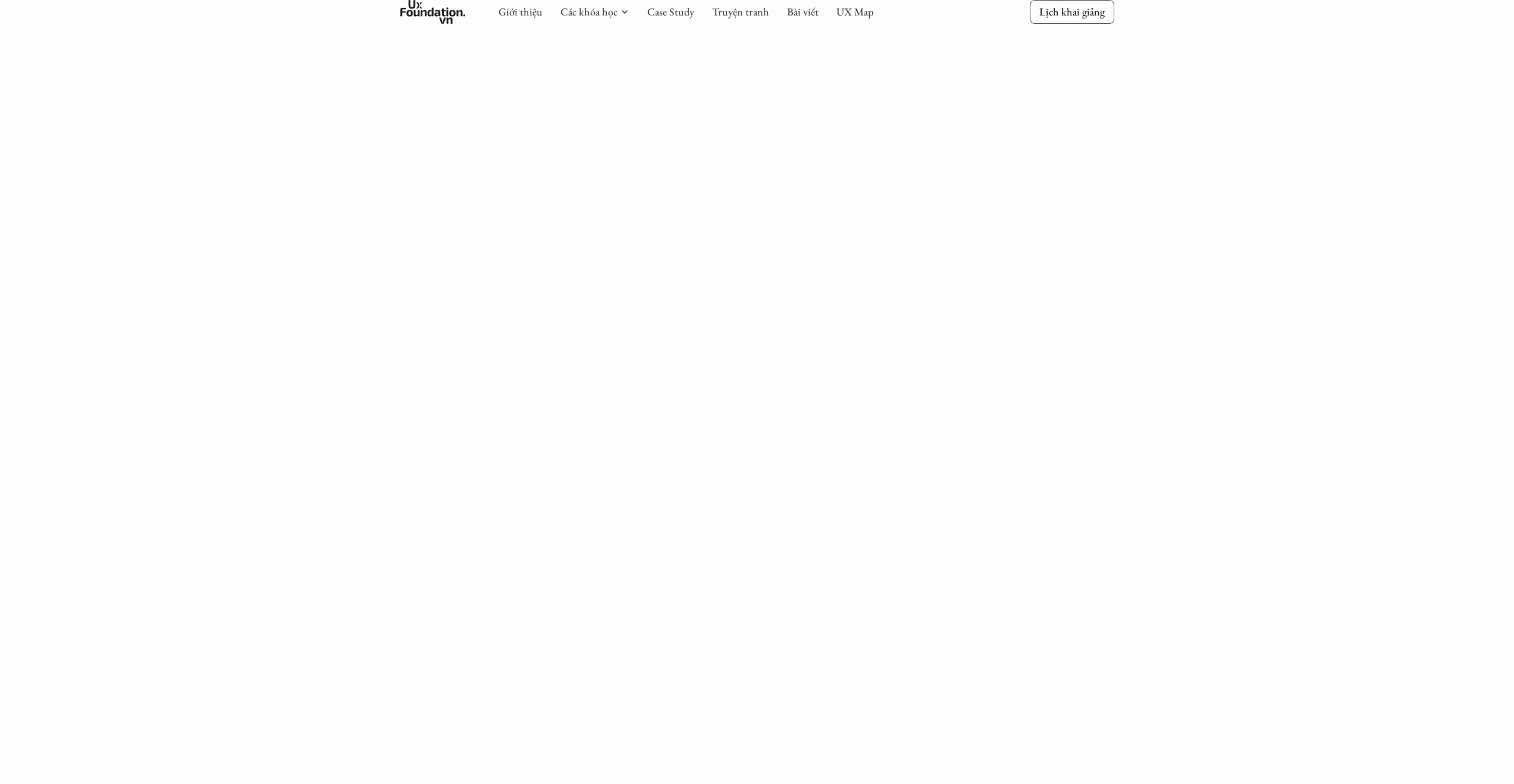
scroll to position [2255, 0]
